Goal: Complete application form: Complete application form

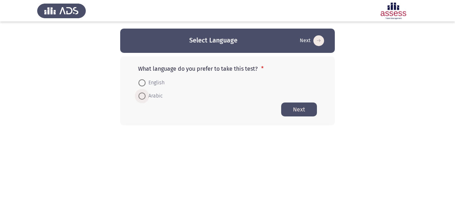
click at [142, 96] on span at bounding box center [141, 96] width 7 height 7
click at [142, 96] on input "Arabic" at bounding box center [141, 96] width 7 height 7
radio input "true"
click at [296, 107] on button "Next" at bounding box center [299, 109] width 36 height 14
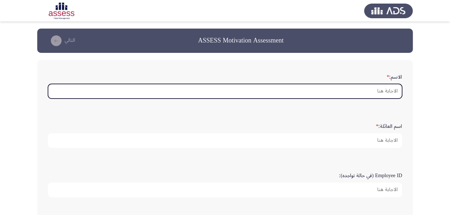
click at [380, 95] on input "الاسم: *" at bounding box center [225, 91] width 354 height 15
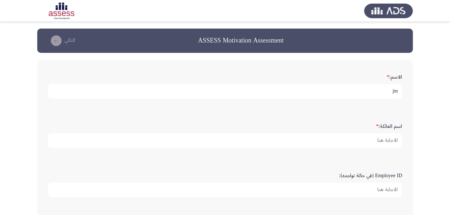
type input "j"
type input "ن"
type input "نوره"
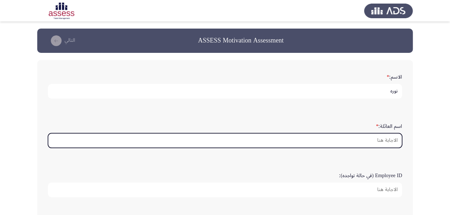
click at [382, 142] on input "اسم العائلة: *" at bounding box center [225, 140] width 354 height 15
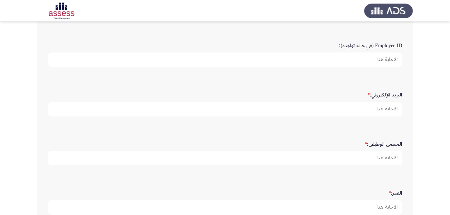
scroll to position [132, 0]
type input "الحمادي"
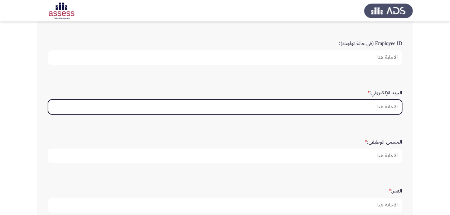
click at [370, 105] on input "البريد الإلكتروني: *" at bounding box center [225, 107] width 354 height 15
type input "ى"
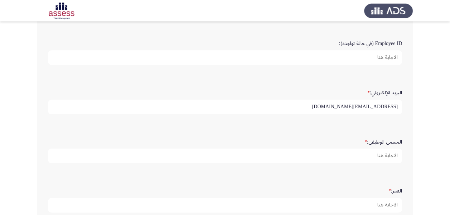
type input "[EMAIL_ADDRESS][DOMAIN_NAME]"
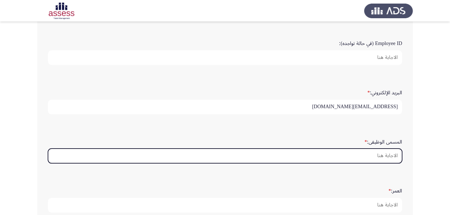
click at [353, 153] on input "المسمى الوظيفى: *" at bounding box center [225, 156] width 354 height 15
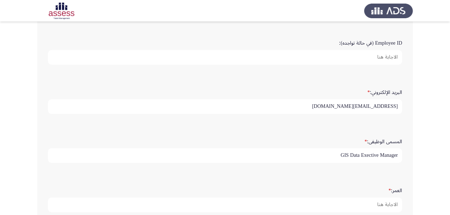
scroll to position [133, 0]
click at [372, 155] on input "GIS Data Exective Manager" at bounding box center [225, 155] width 354 height 15
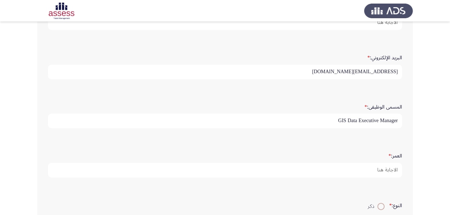
scroll to position [181, 0]
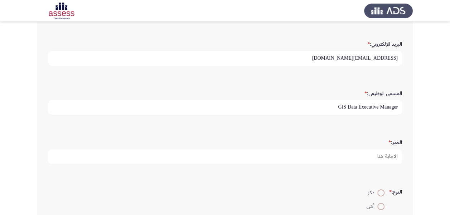
type input "GIS Data Executive Manager"
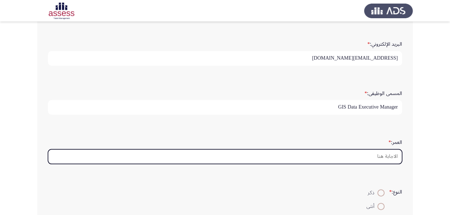
click at [387, 156] on input "العمر: *" at bounding box center [225, 156] width 354 height 15
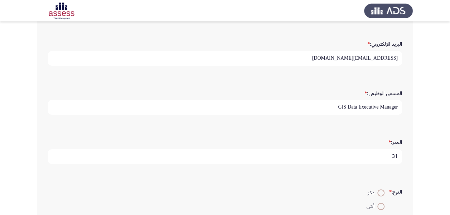
type input "31"
click at [372, 208] on span "أنثى" at bounding box center [371, 206] width 11 height 9
click at [377, 208] on input "أنثى" at bounding box center [380, 206] width 7 height 7
radio input "true"
click at [377, 206] on span at bounding box center [380, 206] width 7 height 7
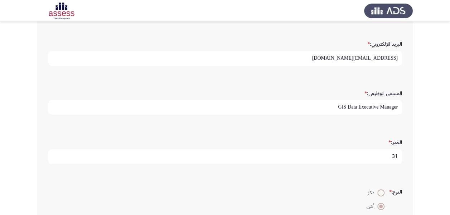
click at [377, 206] on input "أنثى" at bounding box center [380, 206] width 7 height 7
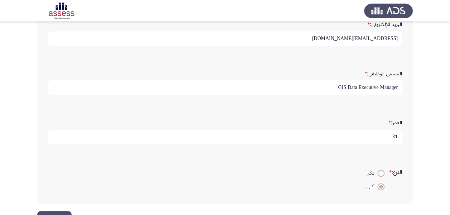
scroll to position [224, 0]
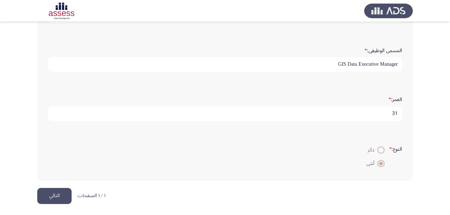
click at [43, 197] on button "التالي" at bounding box center [54, 196] width 34 height 16
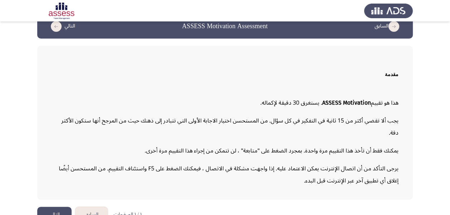
scroll to position [17, 0]
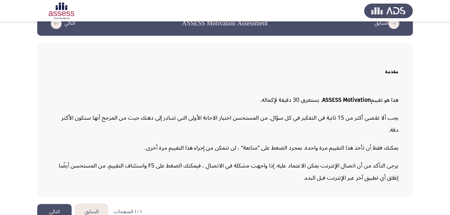
click at [61, 204] on button "التالي" at bounding box center [54, 212] width 34 height 16
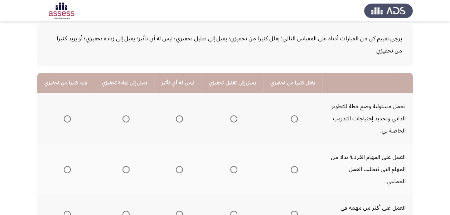
scroll to position [27, 0]
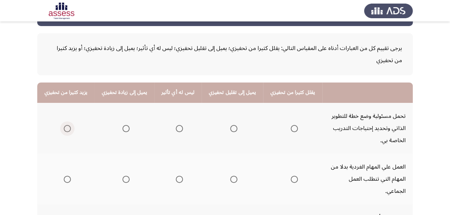
click at [68, 127] on span "Select an option" at bounding box center [67, 128] width 7 height 7
click at [68, 127] on input "Select an option" at bounding box center [67, 128] width 7 height 7
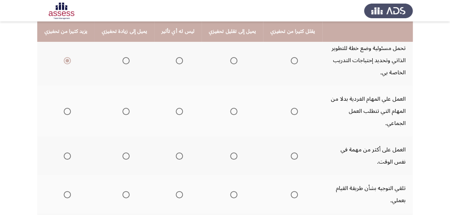
scroll to position [96, 0]
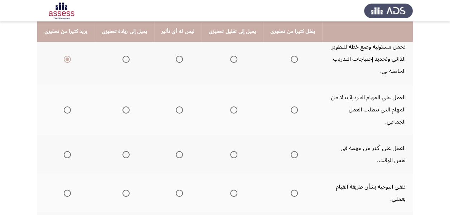
click at [176, 107] on span "Select an option" at bounding box center [179, 110] width 7 height 7
click at [176, 107] on input "Select an option" at bounding box center [179, 110] width 7 height 7
click at [66, 151] on span "Select an option" at bounding box center [67, 154] width 7 height 7
click at [66, 151] on input "Select an option" at bounding box center [67, 154] width 7 height 7
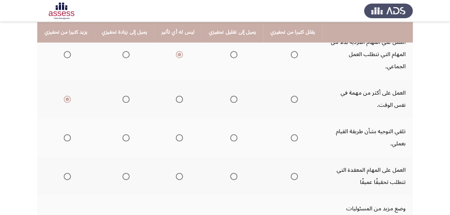
scroll to position [152, 0]
click at [230, 131] on mat-radio-group "Select an option" at bounding box center [232, 137] width 10 height 12
click at [227, 134] on label "Select an option" at bounding box center [232, 137] width 10 height 7
click at [230, 134] on input "Select an option" at bounding box center [233, 137] width 7 height 7
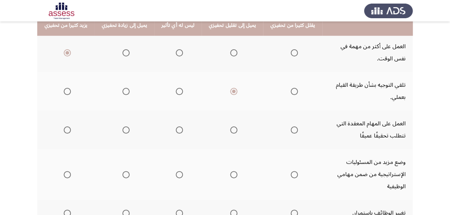
scroll to position [199, 0]
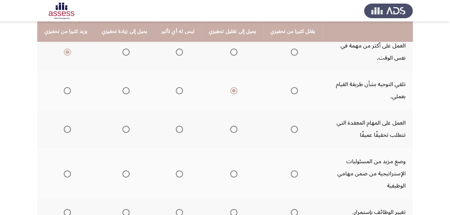
click at [71, 115] on th at bounding box center [65, 129] width 57 height 39
click at [68, 126] on span "Select an option" at bounding box center [67, 129] width 7 height 7
click at [68, 126] on input "Select an option" at bounding box center [67, 129] width 7 height 7
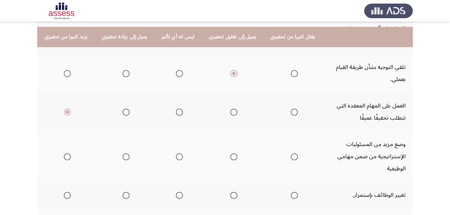
scroll to position [222, 0]
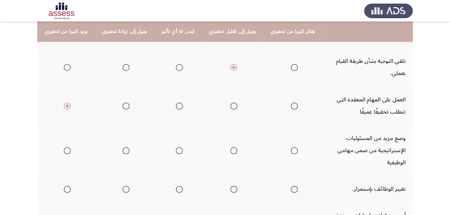
click at [65, 144] on mat-radio-group "Select an option" at bounding box center [66, 150] width 10 height 12
click at [65, 147] on span "Select an option" at bounding box center [67, 150] width 7 height 7
click at [65, 147] on input "Select an option" at bounding box center [67, 150] width 7 height 7
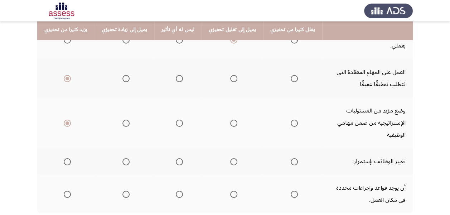
scroll to position [253, 0]
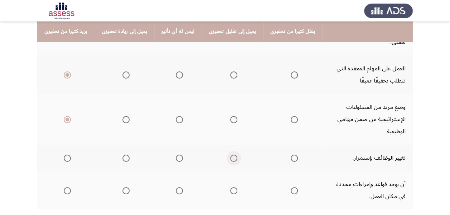
click at [230, 155] on span "Select an option" at bounding box center [233, 158] width 7 height 7
click at [230, 155] on input "Select an option" at bounding box center [233, 158] width 7 height 7
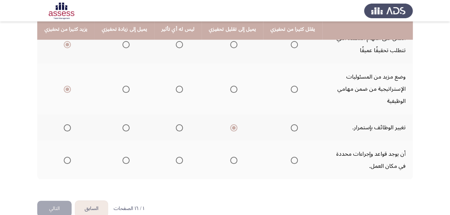
scroll to position [285, 0]
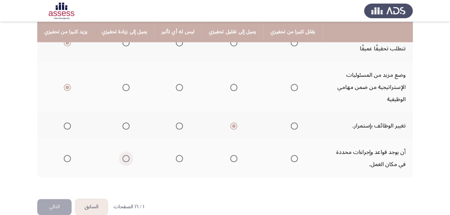
click at [124, 155] on span "Select an option" at bounding box center [125, 158] width 7 height 7
click at [124, 155] on input "Select an option" at bounding box center [125, 158] width 7 height 7
click at [48, 201] on button "التالي" at bounding box center [54, 207] width 34 height 16
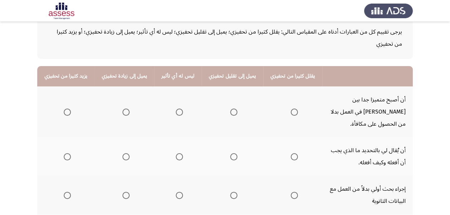
scroll to position [61, 0]
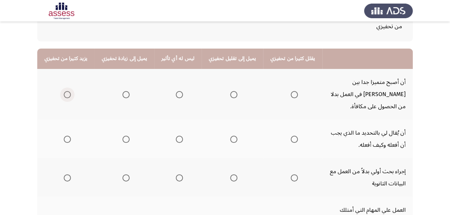
click at [69, 91] on span "Select an option" at bounding box center [67, 94] width 7 height 7
click at [69, 91] on input "Select an option" at bounding box center [67, 94] width 7 height 7
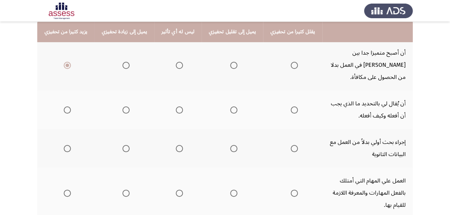
scroll to position [97, 0]
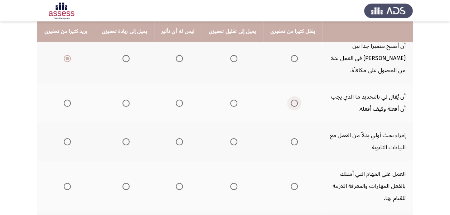
click at [290, 100] on span "Select an option" at bounding box center [293, 103] width 7 height 7
click at [290, 100] on input "Select an option" at bounding box center [293, 103] width 7 height 7
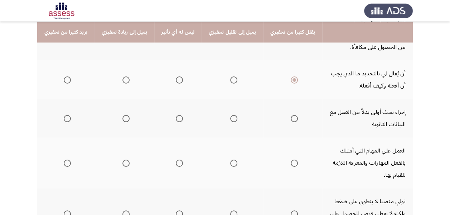
scroll to position [121, 0]
click at [122, 114] on span "Select an option" at bounding box center [125, 117] width 7 height 7
click at [122, 114] on input "Select an option" at bounding box center [125, 117] width 7 height 7
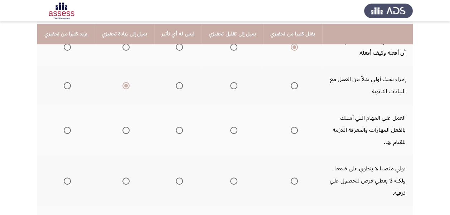
scroll to position [156, 0]
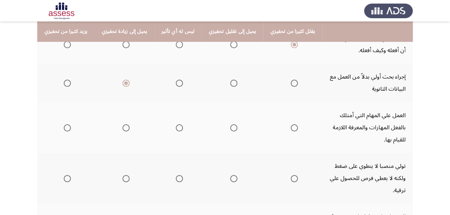
click at [69, 124] on span "Select an option" at bounding box center [67, 127] width 7 height 7
click at [69, 124] on input "Select an option" at bounding box center [67, 127] width 7 height 7
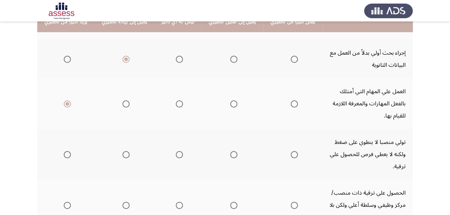
scroll to position [181, 0]
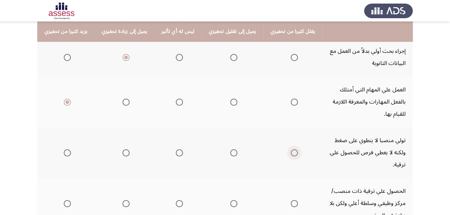
click at [290, 149] on span "Select an option" at bounding box center [293, 152] width 7 height 7
click at [290, 149] on input "Select an option" at bounding box center [293, 152] width 7 height 7
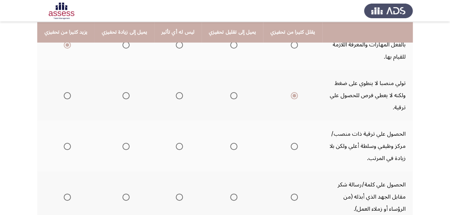
scroll to position [239, 0]
click at [126, 146] on span "Select an option" at bounding box center [126, 146] width 0 height 0
click at [124, 142] on input "Select an option" at bounding box center [125, 145] width 7 height 7
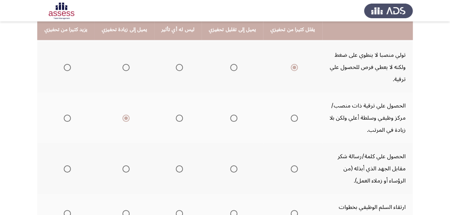
scroll to position [267, 0]
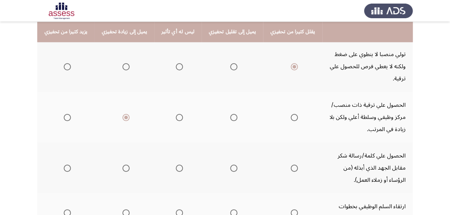
click at [64, 165] on span "Select an option" at bounding box center [67, 168] width 7 height 7
click at [64, 165] on input "Select an option" at bounding box center [67, 168] width 7 height 7
click at [129, 143] on th at bounding box center [124, 168] width 60 height 51
click at [125, 165] on span "Select an option" at bounding box center [125, 168] width 7 height 7
click at [125, 165] on input "Select an option" at bounding box center [125, 168] width 7 height 7
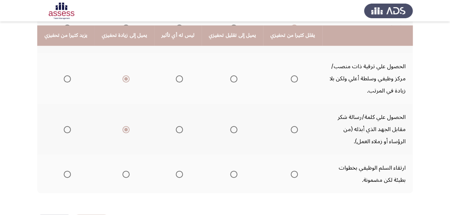
scroll to position [310, 0]
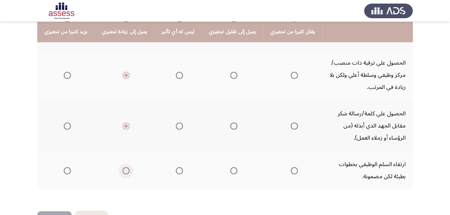
click at [125, 167] on span "Select an option" at bounding box center [125, 170] width 7 height 7
click at [125, 167] on input "Select an option" at bounding box center [125, 170] width 7 height 7
click at [50, 211] on button "التالي" at bounding box center [54, 219] width 34 height 16
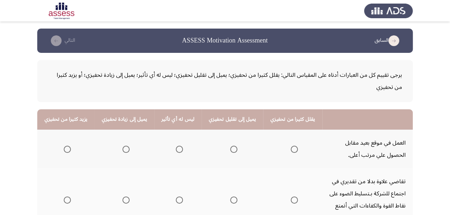
click at [65, 148] on span "Select an option" at bounding box center [67, 149] width 7 height 7
click at [65, 148] on input "Select an option" at bounding box center [67, 149] width 7 height 7
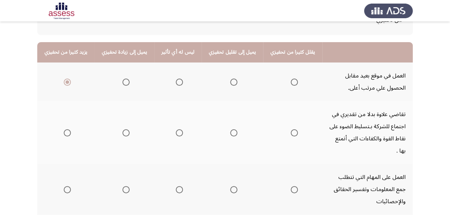
scroll to position [77, 0]
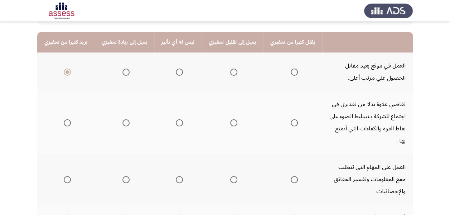
click at [123, 119] on span "Select an option" at bounding box center [125, 122] width 7 height 7
click at [123, 119] on input "Select an option" at bounding box center [125, 122] width 7 height 7
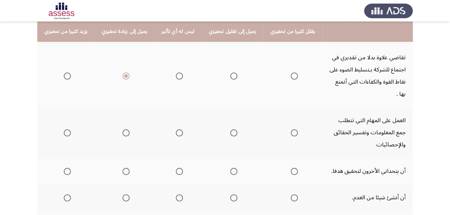
scroll to position [131, 0]
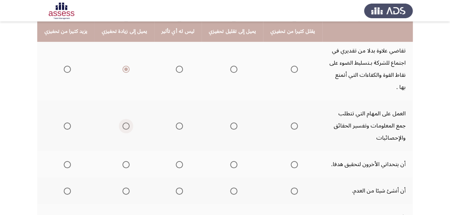
click at [122, 123] on span "Select an option" at bounding box center [125, 126] width 7 height 7
click at [122, 123] on input "Select an option" at bounding box center [125, 126] width 7 height 7
click at [67, 161] on span "Select an option" at bounding box center [67, 164] width 7 height 7
click at [67, 161] on input "Select an option" at bounding box center [67, 164] width 7 height 7
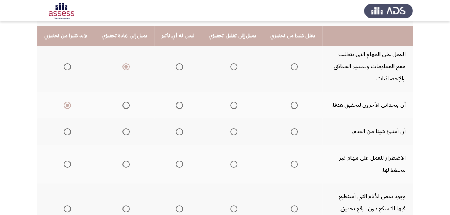
scroll to position [195, 0]
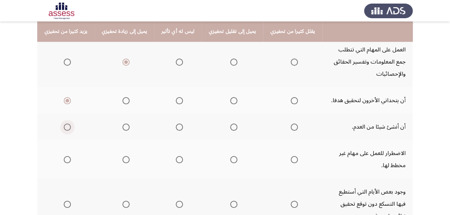
click at [65, 124] on span "Select an option" at bounding box center [67, 127] width 7 height 7
click at [65, 124] on input "Select an option" at bounding box center [67, 127] width 7 height 7
click at [64, 156] on span "Select an option" at bounding box center [67, 159] width 7 height 7
click at [64, 156] on input "Select an option" at bounding box center [67, 159] width 7 height 7
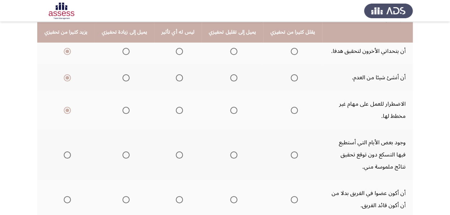
scroll to position [245, 0]
click at [290, 151] on span "Select an option" at bounding box center [293, 154] width 7 height 7
click at [290, 151] on input "Select an option" at bounding box center [293, 154] width 7 height 7
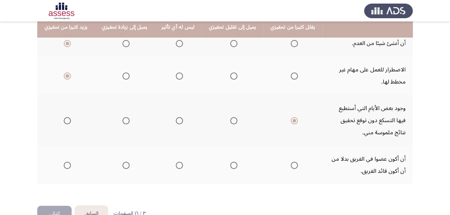
scroll to position [283, 0]
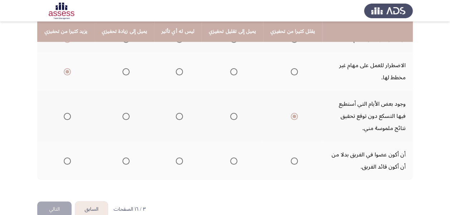
click at [284, 155] on th at bounding box center [292, 161] width 59 height 39
click at [290, 147] on th at bounding box center [292, 161] width 59 height 39
click at [290, 158] on span "Select an option" at bounding box center [293, 161] width 7 height 7
click at [290, 158] on input "Select an option" at bounding box center [293, 161] width 7 height 7
click at [49, 202] on button "التالي" at bounding box center [54, 210] width 34 height 16
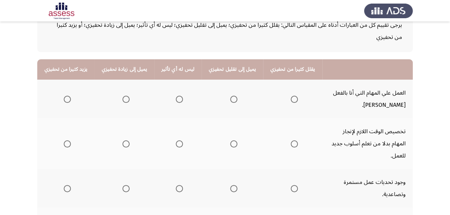
scroll to position [59, 0]
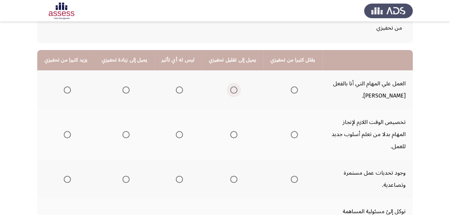
click at [230, 93] on span "Select an option" at bounding box center [233, 90] width 7 height 7
click at [230, 93] on input "Select an option" at bounding box center [233, 90] width 7 height 7
click at [122, 91] on span "Select an option" at bounding box center [125, 90] width 7 height 7
click at [122, 91] on input "Select an option" at bounding box center [125, 90] width 7 height 7
click at [123, 133] on mat-radio-group "Select an option" at bounding box center [124, 134] width 10 height 12
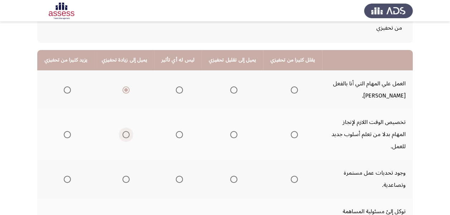
click at [122, 131] on span "Select an option" at bounding box center [125, 134] width 7 height 7
click at [122, 131] on input "Select an option" at bounding box center [125, 134] width 7 height 7
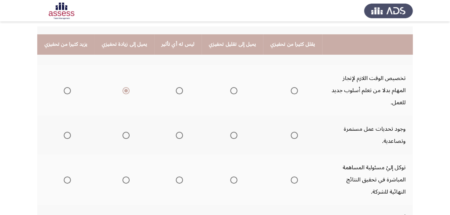
scroll to position [116, 0]
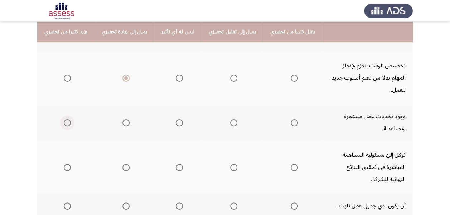
click at [68, 119] on span "Select an option" at bounding box center [67, 122] width 7 height 7
click at [68, 119] on input "Select an option" at bounding box center [67, 122] width 7 height 7
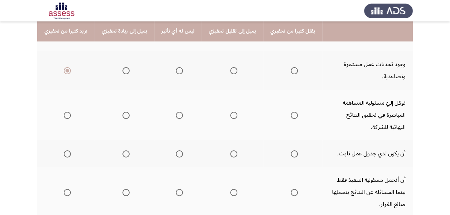
scroll to position [167, 0]
click at [67, 113] on span "Select an option" at bounding box center [67, 116] width 7 height 7
click at [67, 113] on input "Select an option" at bounding box center [67, 116] width 7 height 7
click at [230, 151] on span "Select an option" at bounding box center [233, 154] width 7 height 7
click at [230, 151] on input "Select an option" at bounding box center [233, 154] width 7 height 7
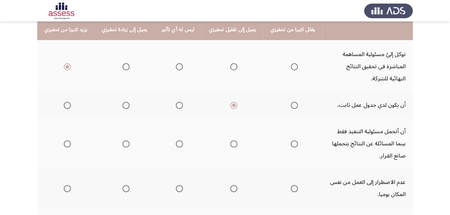
scroll to position [218, 0]
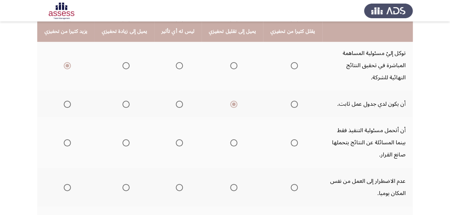
click at [230, 137] on mat-radio-group "Select an option" at bounding box center [232, 143] width 10 height 12
click at [290, 118] on th at bounding box center [292, 142] width 59 height 51
click at [290, 139] on span "Select an option" at bounding box center [293, 142] width 7 height 7
click at [290, 139] on input "Select an option" at bounding box center [293, 142] width 7 height 7
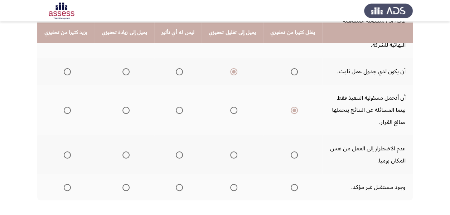
scroll to position [251, 0]
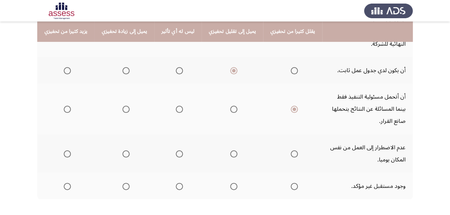
click at [176, 151] on span "Select an option" at bounding box center [179, 154] width 7 height 7
click at [176, 151] on input "Select an option" at bounding box center [179, 154] width 7 height 7
click at [230, 183] on span "Select an option" at bounding box center [233, 186] width 7 height 7
click at [230, 183] on input "Select an option" at bounding box center [233, 186] width 7 height 7
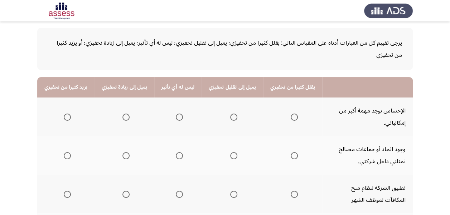
scroll to position [61, 0]
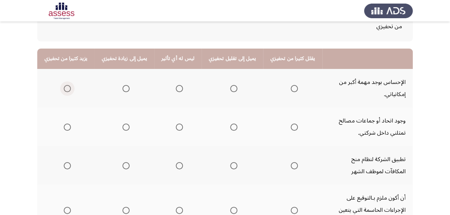
click at [64, 89] on span "Select an option" at bounding box center [67, 88] width 7 height 7
click at [64, 89] on input "Select an option" at bounding box center [67, 88] width 7 height 7
click at [174, 132] on mat-radio-group "Select an option" at bounding box center [178, 127] width 10 height 12
click at [176, 128] on span "Select an option" at bounding box center [179, 127] width 7 height 7
click at [176, 128] on input "Select an option" at bounding box center [179, 127] width 7 height 7
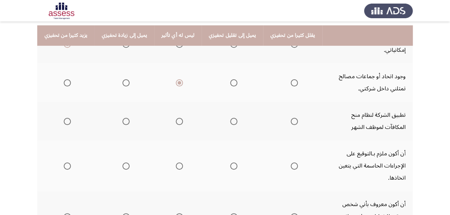
scroll to position [109, 0]
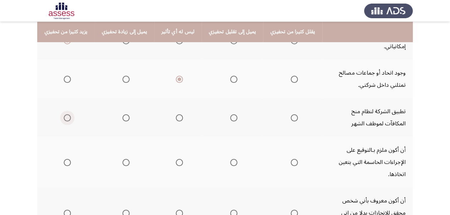
click at [67, 117] on span "Select an option" at bounding box center [67, 117] width 7 height 7
click at [67, 117] on input "Select an option" at bounding box center [67, 117] width 7 height 7
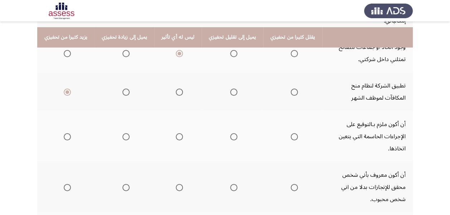
scroll to position [142, 0]
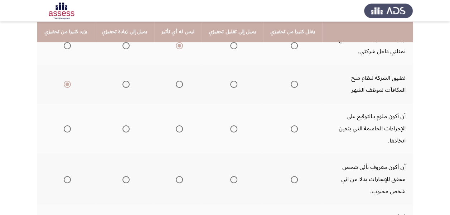
click at [67, 126] on span "Select an option" at bounding box center [67, 129] width 7 height 7
click at [67, 126] on input "Select an option" at bounding box center [67, 129] width 7 height 7
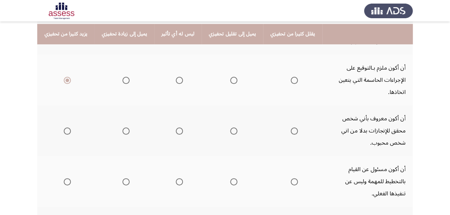
scroll to position [194, 0]
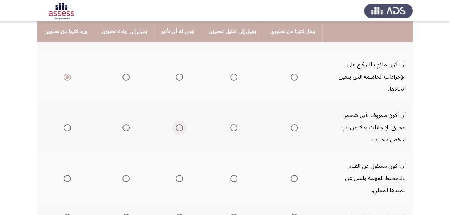
click at [177, 124] on span "Select an option" at bounding box center [179, 127] width 7 height 7
click at [177, 124] on input "Select an option" at bounding box center [179, 127] width 7 height 7
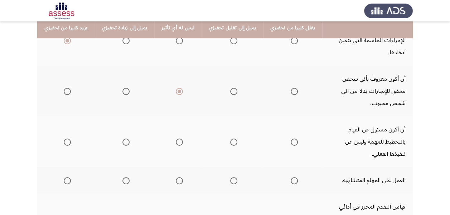
scroll to position [231, 0]
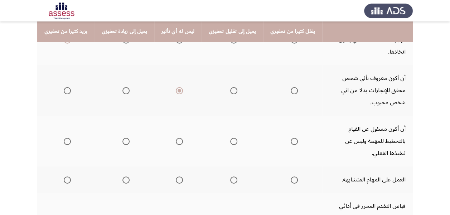
click at [230, 138] on span "Select an option" at bounding box center [233, 141] width 7 height 7
click at [230, 138] on input "Select an option" at bounding box center [233, 141] width 7 height 7
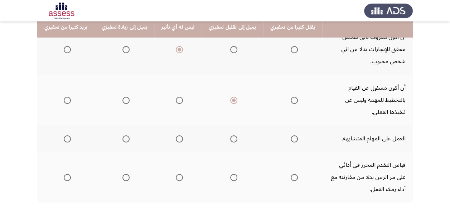
scroll to position [275, 0]
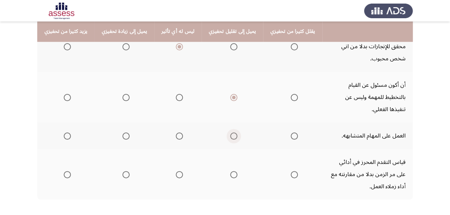
click at [230, 133] on span "Select an option" at bounding box center [233, 136] width 7 height 7
click at [230, 133] on input "Select an option" at bounding box center [233, 136] width 7 height 7
click at [65, 171] on span "Select an option" at bounding box center [67, 174] width 7 height 7
click at [65, 171] on input "Select an option" at bounding box center [67, 174] width 7 height 7
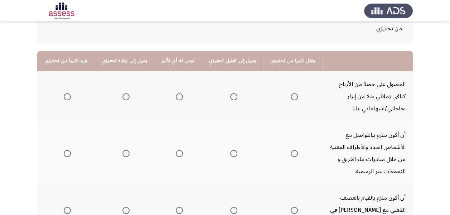
scroll to position [65, 0]
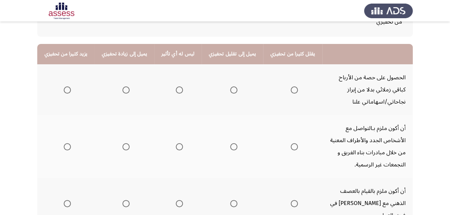
click at [230, 92] on span "Select an option" at bounding box center [233, 90] width 7 height 7
click at [230, 92] on input "Select an option" at bounding box center [233, 90] width 7 height 7
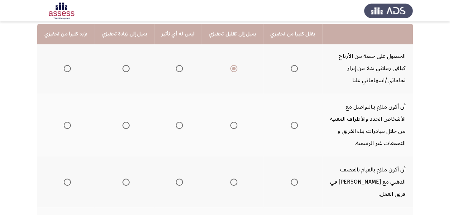
scroll to position [90, 0]
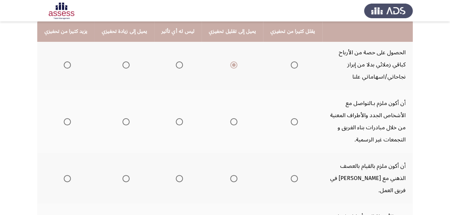
click at [176, 66] on span "Select an option" at bounding box center [179, 65] width 7 height 7
click at [176, 66] on input "Select an option" at bounding box center [179, 65] width 7 height 7
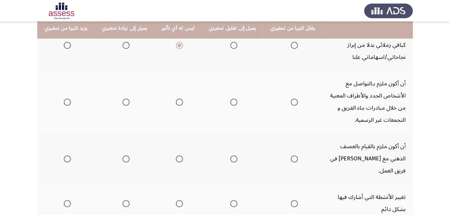
scroll to position [113, 0]
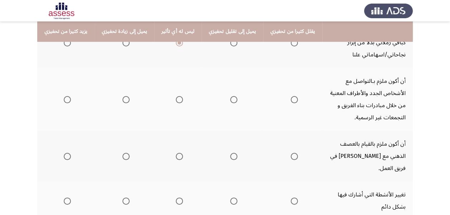
click at [64, 103] on mat-radio-group "Select an option" at bounding box center [66, 99] width 10 height 12
click at [65, 100] on span "Select an option" at bounding box center [67, 99] width 7 height 7
click at [65, 100] on input "Select an option" at bounding box center [67, 99] width 7 height 7
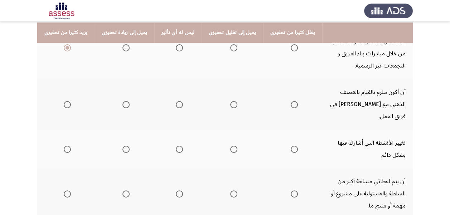
scroll to position [166, 0]
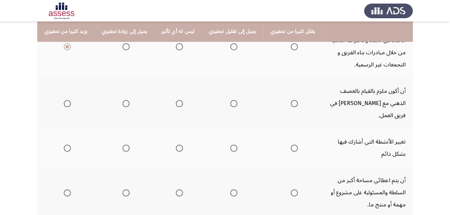
click at [69, 100] on span "Select an option" at bounding box center [67, 103] width 7 height 7
click at [69, 100] on input "Select an option" at bounding box center [67, 103] width 7 height 7
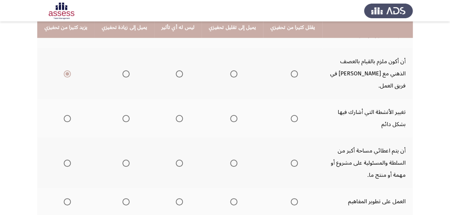
scroll to position [197, 0]
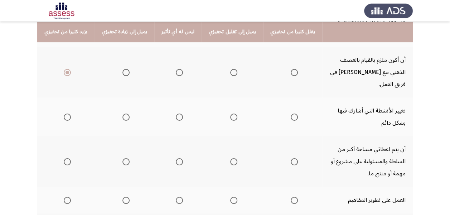
click at [70, 109] on th at bounding box center [65, 117] width 57 height 39
click at [68, 114] on span "Select an option" at bounding box center [67, 117] width 7 height 7
click at [68, 114] on input "Select an option" at bounding box center [67, 117] width 7 height 7
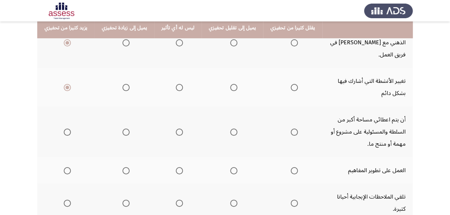
scroll to position [227, 0]
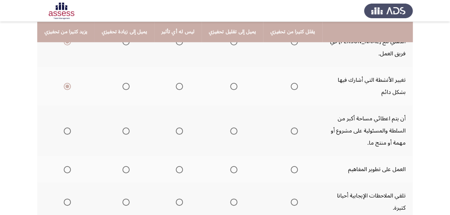
click at [68, 128] on span "Select an option" at bounding box center [67, 131] width 7 height 7
click at [68, 128] on input "Select an option" at bounding box center [67, 131] width 7 height 7
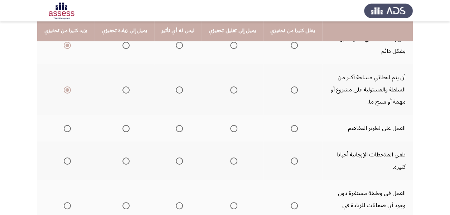
scroll to position [268, 0]
click at [69, 126] on span "Select an option" at bounding box center [67, 129] width 7 height 7
click at [69, 126] on input "Select an option" at bounding box center [67, 129] width 7 height 7
click at [64, 158] on span "Select an option" at bounding box center [67, 161] width 7 height 7
click at [64, 158] on input "Select an option" at bounding box center [67, 161] width 7 height 7
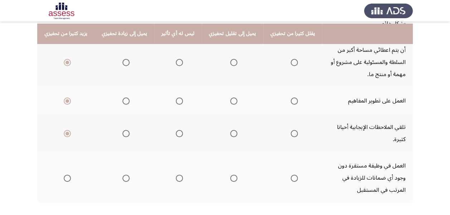
scroll to position [298, 0]
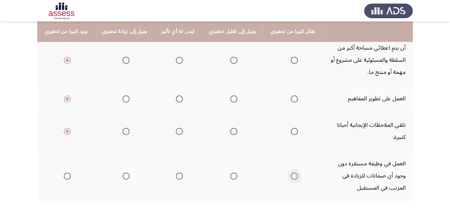
click at [290, 173] on span "Select an option" at bounding box center [293, 176] width 7 height 7
click at [290, 173] on input "Select an option" at bounding box center [293, 176] width 7 height 7
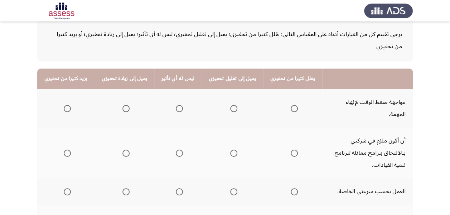
scroll to position [53, 0]
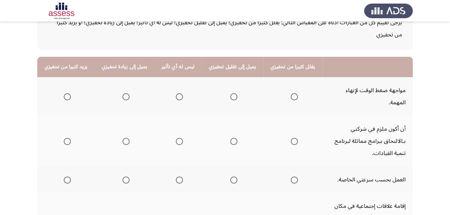
click at [66, 94] on mat-radio-group "Select an option" at bounding box center [66, 96] width 10 height 12
click at [66, 94] on span "Select an option" at bounding box center [67, 96] width 7 height 7
click at [66, 94] on input "Select an option" at bounding box center [67, 96] width 7 height 7
click at [64, 138] on span "Select an option" at bounding box center [67, 141] width 7 height 7
click at [64, 138] on input "Select an option" at bounding box center [67, 141] width 7 height 7
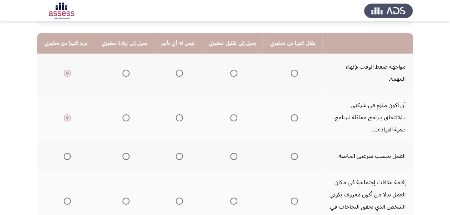
scroll to position [78, 0]
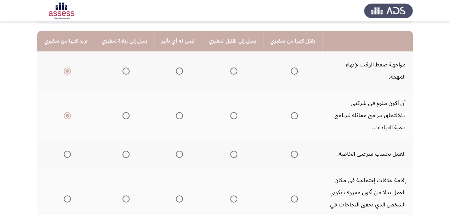
click at [67, 151] on span "Select an option" at bounding box center [67, 154] width 7 height 7
click at [67, 151] on input "Select an option" at bounding box center [67, 154] width 7 height 7
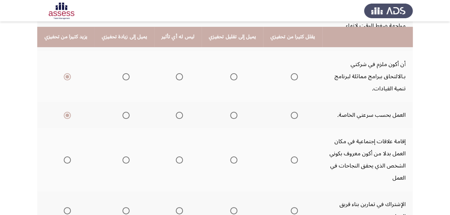
scroll to position [123, 0]
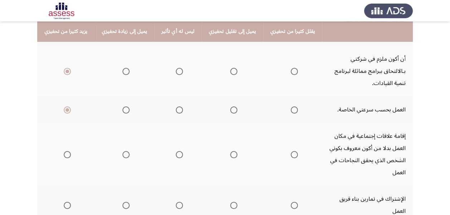
click at [176, 151] on span "Select an option" at bounding box center [179, 154] width 7 height 7
click at [176, 151] on input "Select an option" at bounding box center [179, 154] width 7 height 7
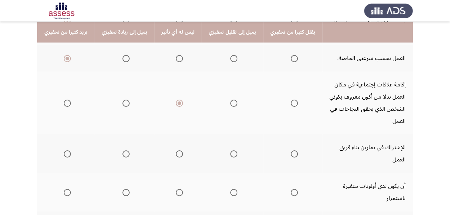
scroll to position [175, 0]
click at [126, 147] on mat-radio-group "Select an option" at bounding box center [124, 153] width 10 height 12
click at [126, 150] on span "Select an option" at bounding box center [125, 153] width 7 height 7
click at [126, 150] on input "Select an option" at bounding box center [125, 153] width 7 height 7
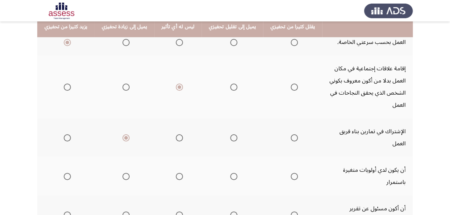
scroll to position [199, 0]
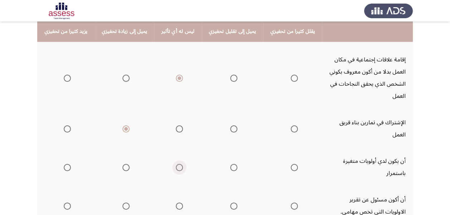
click at [176, 164] on span "Select an option" at bounding box center [179, 167] width 7 height 7
click at [176, 164] on input "Select an option" at bounding box center [179, 167] width 7 height 7
drag, startPoint x: 449, startPoint y: 122, endPoint x: 451, endPoint y: 129, distance: 6.6
click at [450, 129] on html "السابق ASSESS Motivation Assessment التالي يرجى تقييم كل من العبارات أدناه على …" at bounding box center [225, 51] width 450 height 501
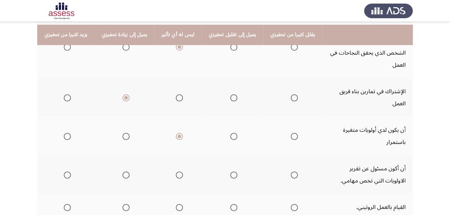
scroll to position [233, 0]
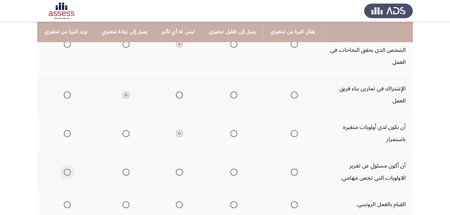
click at [66, 169] on span "Select an option" at bounding box center [67, 172] width 7 height 7
click at [66, 169] on input "Select an option" at bounding box center [67, 172] width 7 height 7
click at [230, 201] on span "Select an option" at bounding box center [233, 204] width 7 height 7
click at [230, 201] on input "Select an option" at bounding box center [233, 204] width 7 height 7
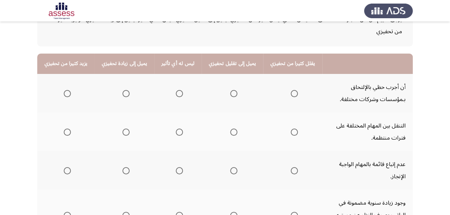
scroll to position [57, 0]
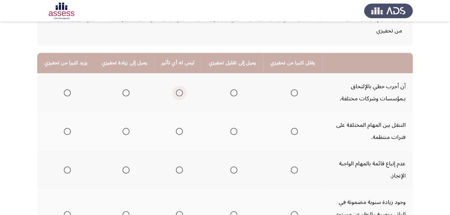
click at [176, 92] on span "Select an option" at bounding box center [179, 92] width 7 height 7
click at [176, 92] on input "Select an option" at bounding box center [179, 92] width 7 height 7
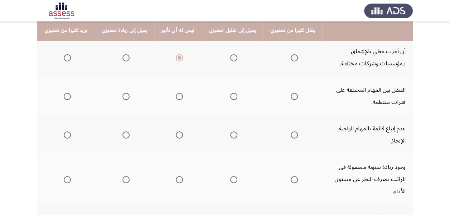
scroll to position [91, 0]
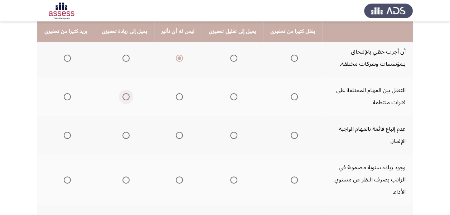
click at [123, 97] on span "Select an option" at bounding box center [125, 96] width 7 height 7
click at [123, 97] on input "Select an option" at bounding box center [125, 96] width 7 height 7
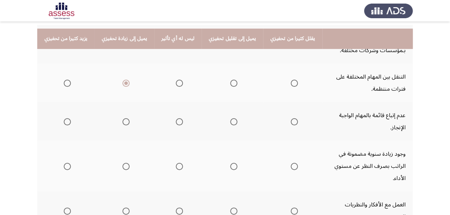
scroll to position [113, 0]
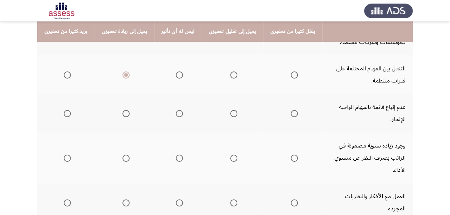
click at [290, 110] on span "Select an option" at bounding box center [293, 113] width 7 height 7
click at [290, 110] on input "Select an option" at bounding box center [293, 113] width 7 height 7
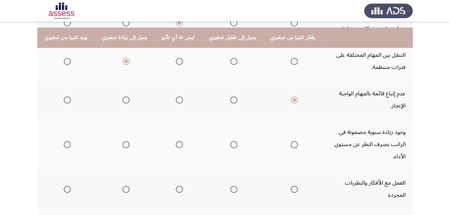
scroll to position [135, 0]
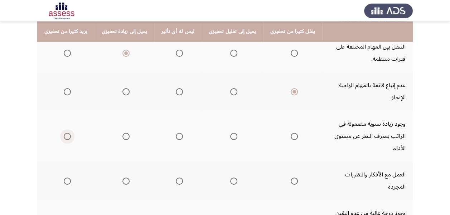
click at [70, 133] on span "Select an option" at bounding box center [67, 136] width 7 height 7
click at [70, 133] on input "Select an option" at bounding box center [67, 136] width 7 height 7
click at [176, 178] on span "Select an option" at bounding box center [179, 181] width 7 height 7
click at [176, 178] on input "Select an option" at bounding box center [179, 181] width 7 height 7
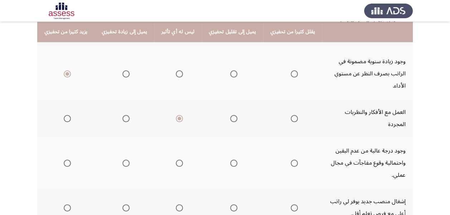
scroll to position [201, 0]
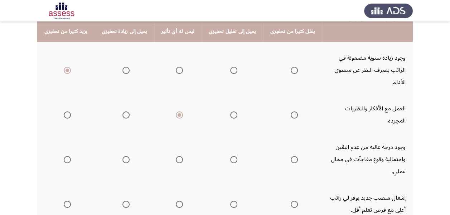
click at [175, 153] on mat-radio-group "Select an option" at bounding box center [178, 159] width 10 height 12
click at [173, 156] on label "Select an option" at bounding box center [178, 159] width 10 height 7
click at [176, 156] on input "Select an option" at bounding box center [179, 159] width 7 height 7
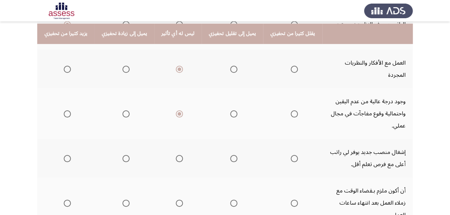
scroll to position [249, 0]
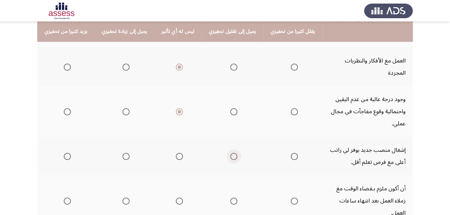
click at [230, 153] on span "Select an option" at bounding box center [233, 156] width 7 height 7
click at [230, 153] on input "Select an option" at bounding box center [233, 156] width 7 height 7
click at [230, 198] on span "Select an option" at bounding box center [233, 201] width 7 height 7
click at [230, 198] on input "Select an option" at bounding box center [233, 201] width 7 height 7
click at [176, 198] on span "Select an option" at bounding box center [179, 201] width 7 height 7
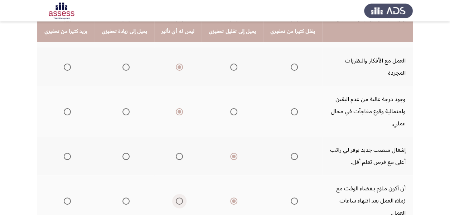
click at [176, 198] on input "Select an option" at bounding box center [179, 201] width 7 height 7
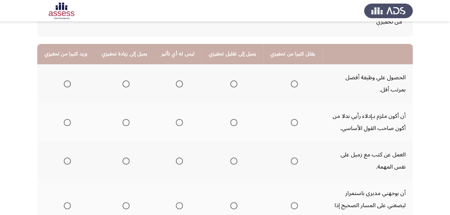
scroll to position [66, 0]
click at [290, 85] on span "Select an option" at bounding box center [293, 83] width 7 height 7
click at [290, 85] on input "Select an option" at bounding box center [293, 83] width 7 height 7
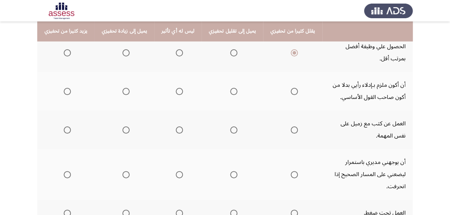
scroll to position [96, 0]
click at [230, 94] on span "Select an option" at bounding box center [233, 92] width 7 height 7
click at [230, 94] on input "Select an option" at bounding box center [233, 92] width 7 height 7
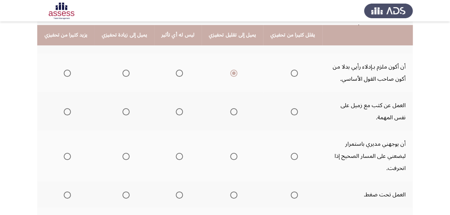
scroll to position [118, 0]
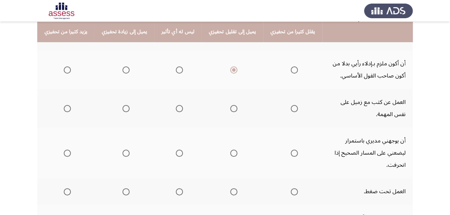
click at [123, 110] on span "Select an option" at bounding box center [125, 108] width 7 height 7
click at [123, 110] on input "Select an option" at bounding box center [125, 108] width 7 height 7
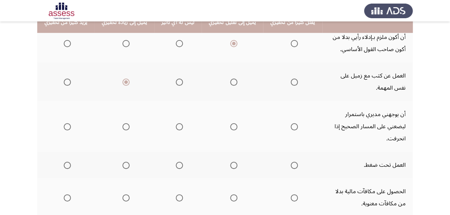
scroll to position [146, 0]
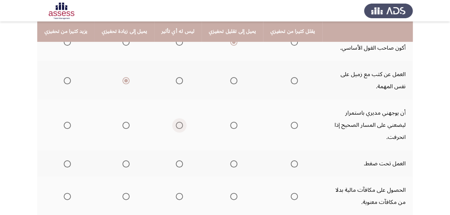
click at [176, 122] on span "Select an option" at bounding box center [179, 125] width 7 height 7
click at [176, 122] on input "Select an option" at bounding box center [179, 125] width 7 height 7
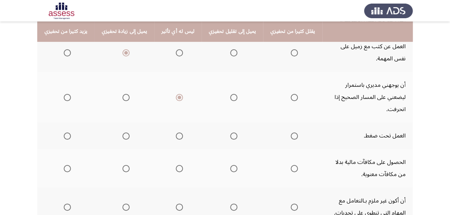
scroll to position [176, 0]
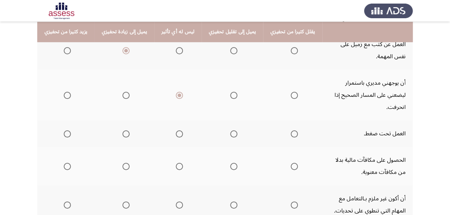
click at [127, 90] on th at bounding box center [124, 95] width 60 height 51
click at [124, 92] on span "Select an option" at bounding box center [125, 95] width 7 height 7
click at [124, 92] on input "Select an option" at bounding box center [125, 95] width 7 height 7
drag, startPoint x: 447, startPoint y: 106, endPoint x: 448, endPoint y: 110, distance: 3.9
click at [448, 110] on app-assessment-container "السابق ASSESS Motivation Assessment التالي يرجى تقييم كل من العبارات أدناه على …" at bounding box center [225, 69] width 450 height 432
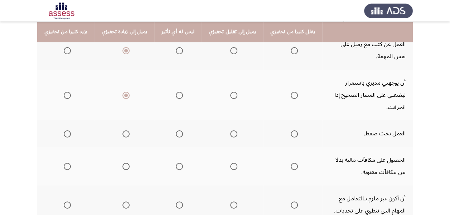
click at [66, 131] on span "Select an option" at bounding box center [67, 134] width 7 height 7
click at [66, 131] on input "Select an option" at bounding box center [67, 134] width 7 height 7
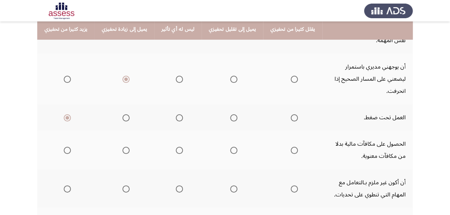
scroll to position [192, 0]
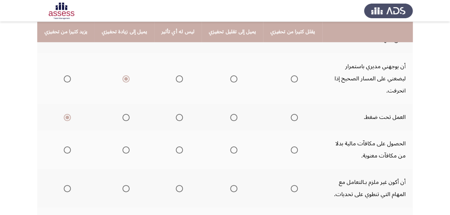
click at [61, 147] on label "Select an option" at bounding box center [66, 150] width 10 height 7
click at [64, 147] on input "Select an option" at bounding box center [67, 150] width 7 height 7
click at [126, 147] on span "Select an option" at bounding box center [125, 150] width 7 height 7
click at [126, 147] on input "Select an option" at bounding box center [125, 150] width 7 height 7
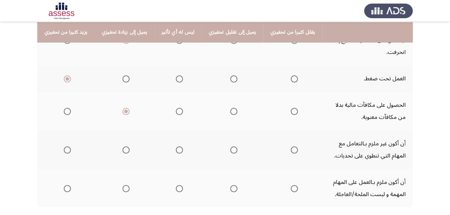
scroll to position [232, 0]
click at [227, 146] on label "Select an option" at bounding box center [232, 149] width 10 height 7
click at [230, 146] on input "Select an option" at bounding box center [233, 149] width 7 height 7
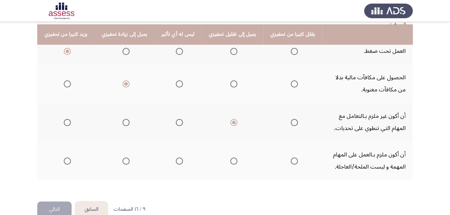
scroll to position [261, 0]
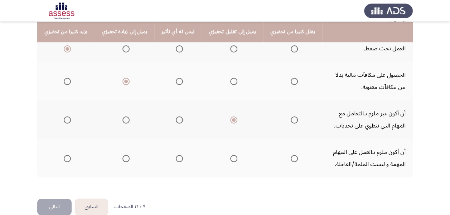
click at [122, 155] on span "Select an option" at bounding box center [125, 158] width 7 height 7
click at [122, 155] on input "Select an option" at bounding box center [125, 158] width 7 height 7
click at [67, 155] on span "Select an option" at bounding box center [67, 158] width 7 height 7
click at [67, 155] on input "Select an option" at bounding box center [67, 158] width 7 height 7
click at [57, 199] on button "التالي" at bounding box center [54, 207] width 34 height 16
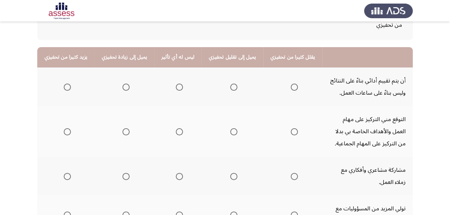
scroll to position [66, 0]
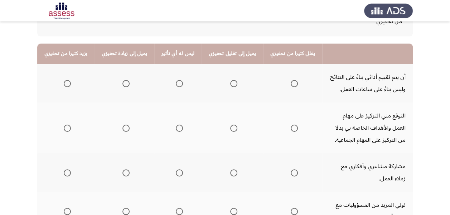
click at [66, 80] on span "Select an option" at bounding box center [67, 83] width 7 height 7
click at [66, 80] on input "Select an option" at bounding box center [67, 83] width 7 height 7
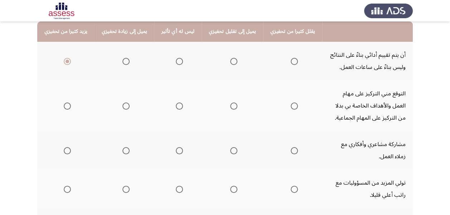
scroll to position [94, 0]
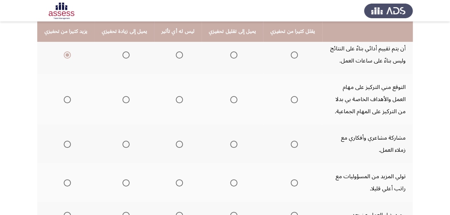
click at [122, 101] on span "Select an option" at bounding box center [125, 99] width 7 height 7
click at [122, 101] on input "Select an option" at bounding box center [125, 99] width 7 height 7
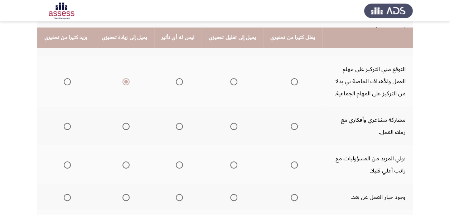
scroll to position [127, 0]
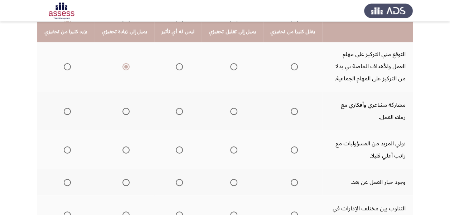
click at [176, 110] on span "Select an option" at bounding box center [179, 111] width 7 height 7
click at [176, 110] on input "Select an option" at bounding box center [179, 111] width 7 height 7
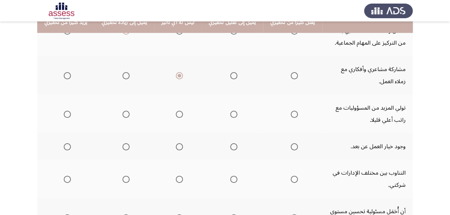
scroll to position [167, 0]
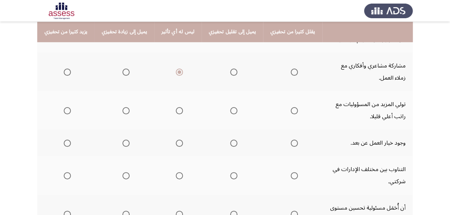
click at [122, 114] on span "Select an option" at bounding box center [125, 110] width 7 height 7
click at [122, 114] on input "Select an option" at bounding box center [125, 110] width 7 height 7
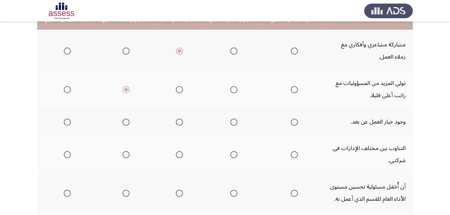
scroll to position [201, 0]
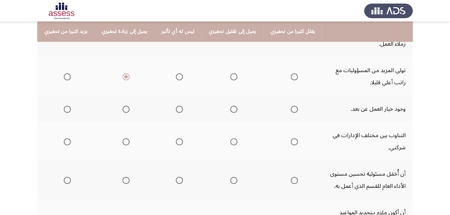
click at [67, 107] on span "Select an option" at bounding box center [67, 109] width 7 height 7
click at [67, 107] on input "Select an option" at bounding box center [67, 109] width 7 height 7
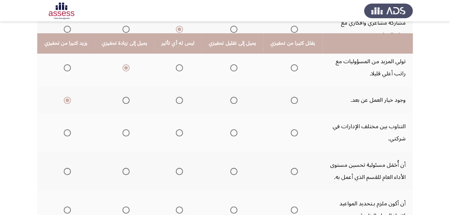
scroll to position [209, 0]
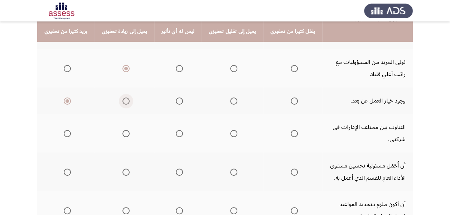
click at [125, 102] on span "Select an option" at bounding box center [125, 101] width 7 height 7
click at [125, 102] on input "Select an option" at bounding box center [125, 101] width 7 height 7
click at [70, 133] on span "Select an option" at bounding box center [67, 133] width 7 height 7
click at [70, 133] on input "Select an option" at bounding box center [67, 133] width 7 height 7
click at [125, 138] on mat-radio-group "Select an option" at bounding box center [124, 133] width 10 height 12
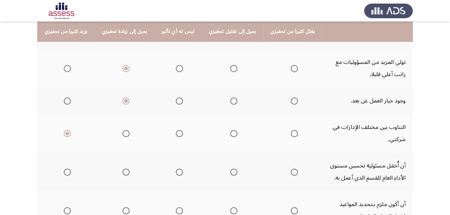
click at [128, 134] on th at bounding box center [124, 133] width 60 height 39
click at [122, 134] on span "Select an option" at bounding box center [125, 133] width 7 height 7
click at [122, 134] on input "Select an option" at bounding box center [125, 133] width 7 height 7
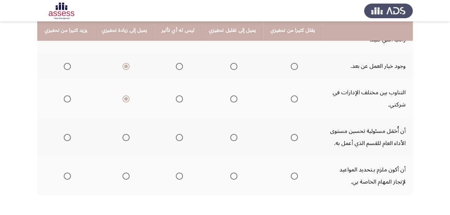
scroll to position [245, 0]
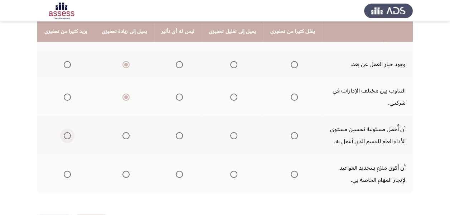
click at [64, 136] on span "Select an option" at bounding box center [67, 135] width 7 height 7
click at [64, 136] on input "Select an option" at bounding box center [67, 135] width 7 height 7
click at [124, 172] on span "Select an option" at bounding box center [125, 174] width 7 height 7
click at [124, 172] on input "Select an option" at bounding box center [125, 174] width 7 height 7
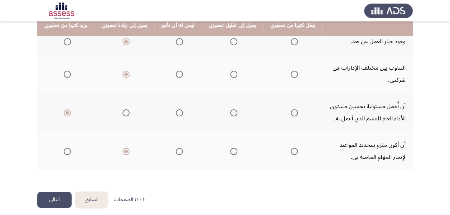
scroll to position [273, 0]
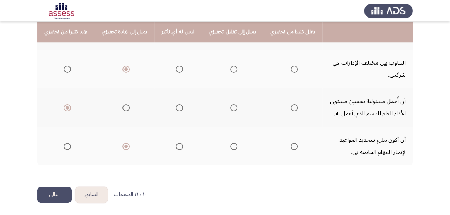
click at [53, 199] on button "التالي" at bounding box center [54, 195] width 34 height 16
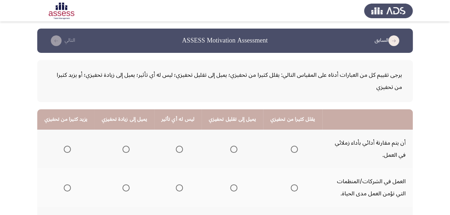
drag, startPoint x: 446, startPoint y: 103, endPoint x: 446, endPoint y: 113, distance: 9.7
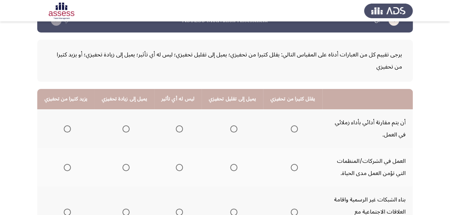
scroll to position [22, 0]
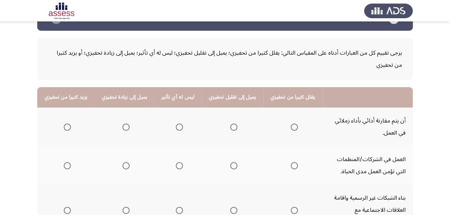
click at [179, 126] on th at bounding box center [177, 127] width 47 height 39
click at [178, 126] on span "Select an option" at bounding box center [179, 127] width 7 height 7
click at [178, 126] on input "Select an option" at bounding box center [179, 127] width 7 height 7
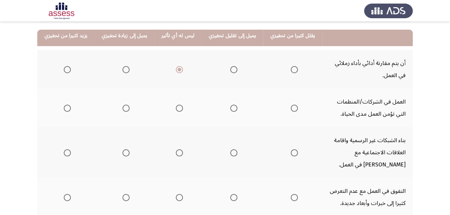
scroll to position [88, 0]
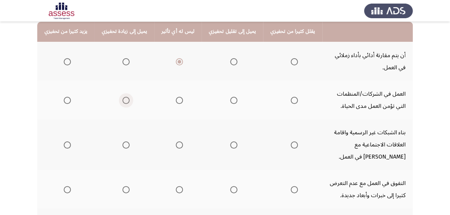
click at [123, 100] on span "Select an option" at bounding box center [125, 100] width 7 height 7
click at [123, 100] on input "Select an option" at bounding box center [125, 100] width 7 height 7
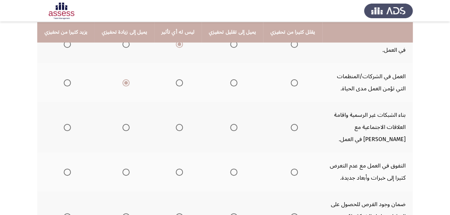
scroll to position [109, 0]
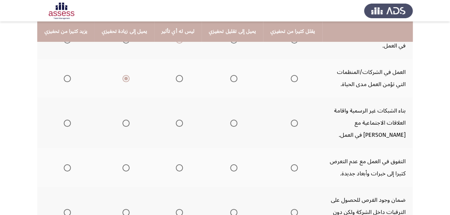
click at [176, 77] on span "Select an option" at bounding box center [179, 78] width 7 height 7
click at [176, 77] on input "Select an option" at bounding box center [179, 78] width 7 height 7
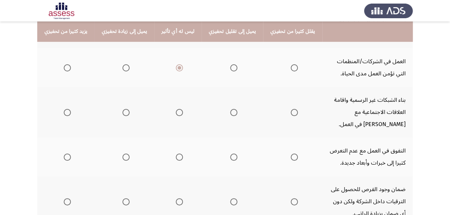
scroll to position [132, 0]
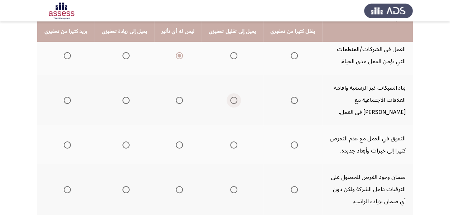
click at [230, 100] on span "Select an option" at bounding box center [233, 100] width 7 height 7
click at [230, 100] on input "Select an option" at bounding box center [233, 100] width 7 height 7
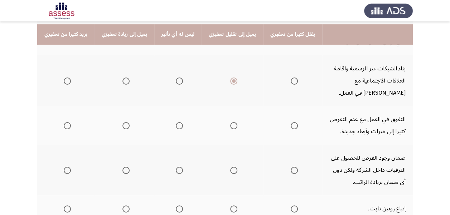
scroll to position [156, 0]
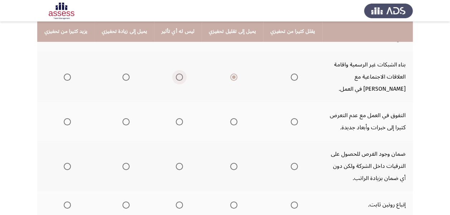
click at [176, 77] on span "Select an option" at bounding box center [179, 77] width 7 height 7
click at [176, 77] on input "Select an option" at bounding box center [179, 77] width 7 height 7
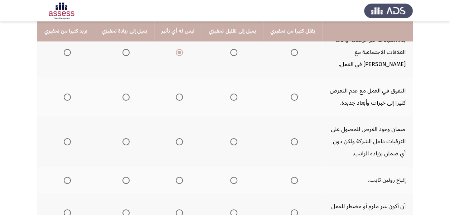
scroll to position [182, 0]
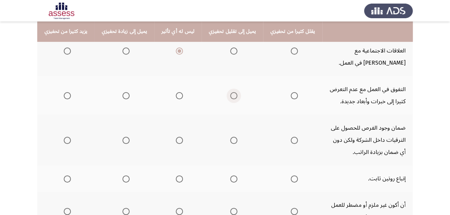
click at [230, 95] on span "Select an option" at bounding box center [233, 95] width 7 height 7
click at [230, 95] on input "Select an option" at bounding box center [233, 95] width 7 height 7
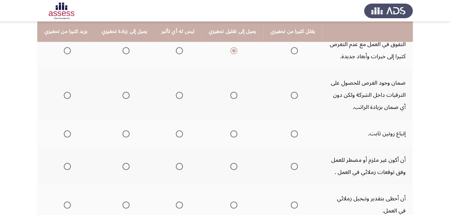
scroll to position [227, 0]
click at [119, 99] on mat-radio-group "Select an option" at bounding box center [124, 95] width 10 height 12
click at [230, 92] on span "Select an option" at bounding box center [233, 95] width 7 height 7
click at [230, 92] on input "Select an option" at bounding box center [233, 95] width 7 height 7
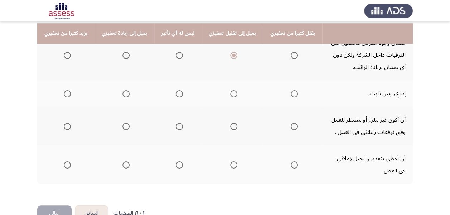
scroll to position [269, 0]
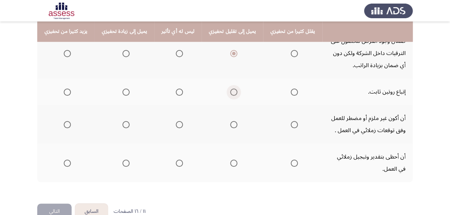
click at [230, 90] on span "Select an option" at bounding box center [233, 92] width 7 height 7
click at [230, 90] on input "Select an option" at bounding box center [233, 92] width 7 height 7
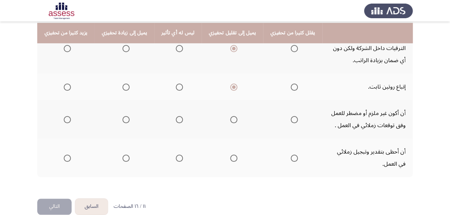
scroll to position [276, 0]
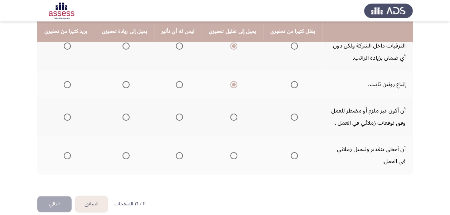
click at [176, 118] on span "Select an option" at bounding box center [179, 117] width 7 height 7
click at [176, 118] on input "Select an option" at bounding box center [179, 117] width 7 height 7
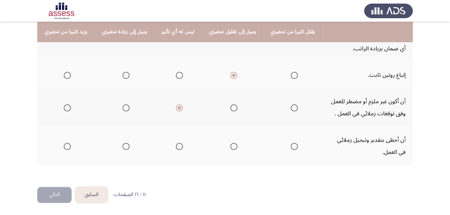
click at [173, 149] on label "Select an option" at bounding box center [178, 146] width 10 height 7
click at [176, 149] on input "Select an option" at bounding box center [179, 146] width 7 height 7
click at [48, 197] on button "التالي" at bounding box center [54, 195] width 34 height 16
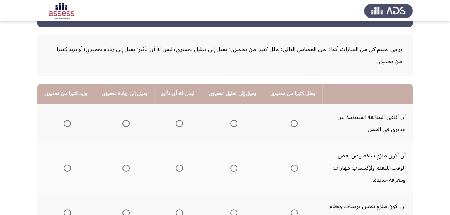
scroll to position [32, 0]
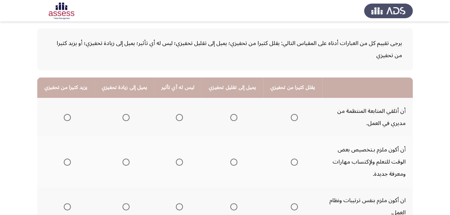
click at [230, 120] on span "Select an option" at bounding box center [233, 117] width 7 height 7
click at [230, 120] on input "Select an option" at bounding box center [233, 117] width 7 height 7
drag, startPoint x: 449, startPoint y: 95, endPoint x: 448, endPoint y: 104, distance: 9.7
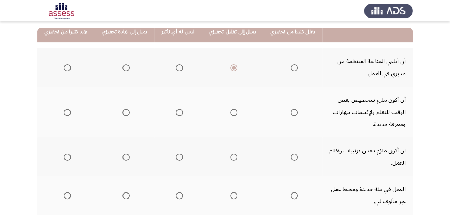
scroll to position [85, 0]
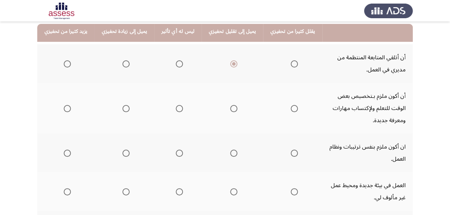
click at [123, 112] on mat-radio-group "Select an option" at bounding box center [124, 108] width 10 height 12
click at [125, 108] on span "Select an option" at bounding box center [125, 108] width 7 height 7
click at [125, 108] on input "Select an option" at bounding box center [125, 108] width 7 height 7
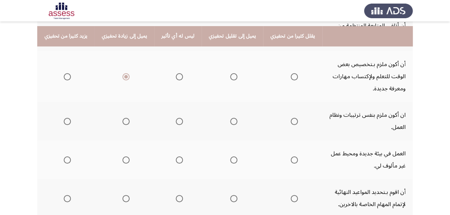
scroll to position [123, 0]
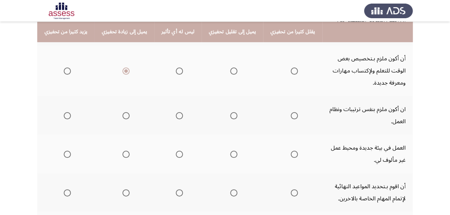
click at [230, 114] on span "Select an option" at bounding box center [233, 115] width 7 height 7
click at [230, 114] on input "Select an option" at bounding box center [233, 115] width 7 height 7
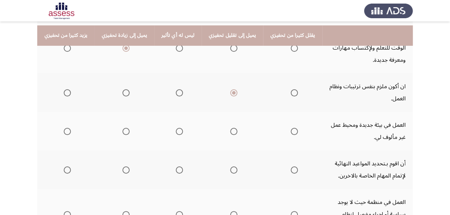
scroll to position [149, 0]
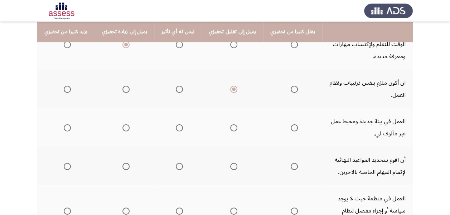
click at [176, 130] on span "Select an option" at bounding box center [179, 127] width 7 height 7
click at [176, 130] on input "Select an option" at bounding box center [179, 127] width 7 height 7
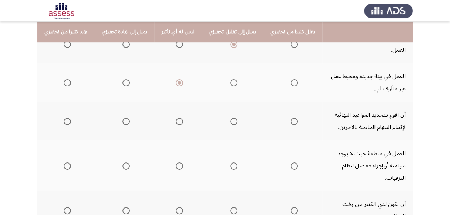
scroll to position [195, 0]
click at [67, 122] on span "Select an option" at bounding box center [67, 120] width 7 height 7
click at [67, 122] on input "Select an option" at bounding box center [67, 120] width 7 height 7
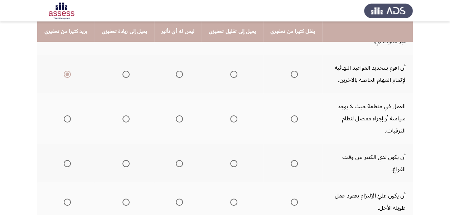
scroll to position [243, 0]
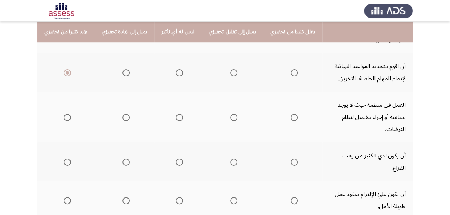
click at [290, 120] on span "Select an option" at bounding box center [293, 117] width 7 height 7
click at [290, 120] on input "Select an option" at bounding box center [293, 117] width 7 height 7
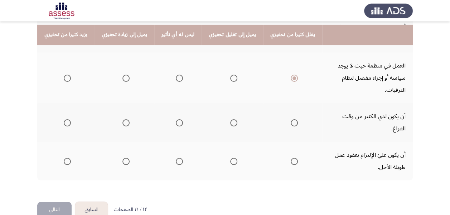
scroll to position [285, 0]
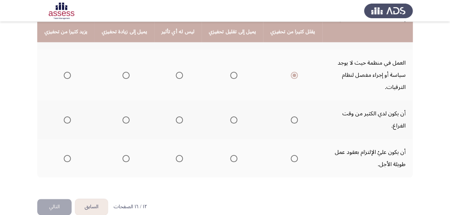
click at [290, 117] on span "Select an option" at bounding box center [293, 120] width 7 height 7
click at [290, 117] on input "Select an option" at bounding box center [293, 120] width 7 height 7
click at [290, 155] on span "Select an option" at bounding box center [293, 158] width 7 height 7
click at [290, 155] on input "Select an option" at bounding box center [293, 158] width 7 height 7
click at [57, 199] on button "التالي" at bounding box center [54, 207] width 34 height 16
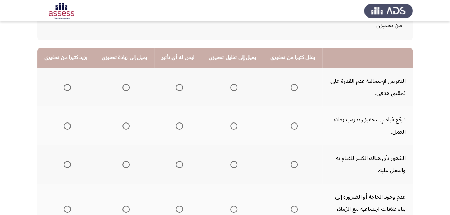
scroll to position [63, 0]
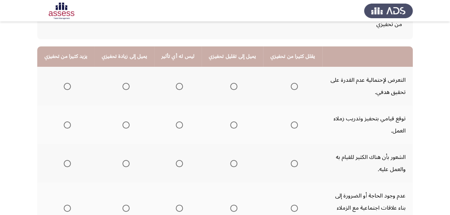
click at [290, 87] on span "Select an option" at bounding box center [293, 86] width 7 height 7
click at [290, 87] on input "Select an option" at bounding box center [293, 86] width 7 height 7
click at [126, 86] on span "Select an option" at bounding box center [125, 86] width 7 height 7
click at [126, 86] on input "Select an option" at bounding box center [125, 86] width 7 height 7
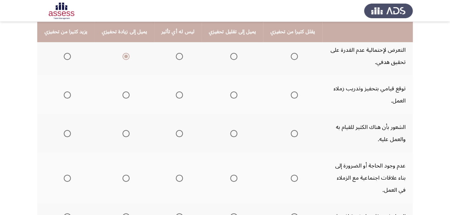
scroll to position [107, 0]
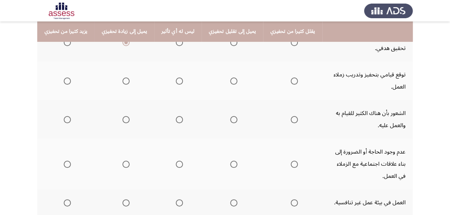
click at [123, 82] on span "Select an option" at bounding box center [125, 81] width 7 height 7
click at [123, 82] on input "Select an option" at bounding box center [125, 81] width 7 height 7
drag, startPoint x: 446, startPoint y: 101, endPoint x: 448, endPoint y: 108, distance: 7.6
click at [448, 108] on app-assessment-container "السابق ASSESS Motivation Assessment التالي يرجى تقييم كل من العبارات أدناه على …" at bounding box center [225, 150] width 450 height 456
click at [65, 122] on span "Select an option" at bounding box center [67, 119] width 7 height 7
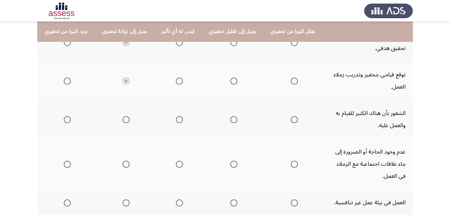
click at [65, 122] on input "Select an option" at bounding box center [67, 119] width 7 height 7
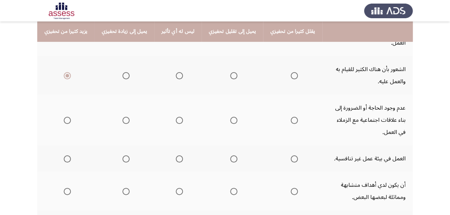
scroll to position [152, 0]
click at [176, 123] on span "Select an option" at bounding box center [179, 119] width 7 height 7
click at [176, 123] on input "Select an option" at bounding box center [179, 119] width 7 height 7
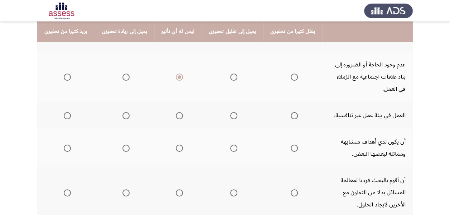
scroll to position [197, 0]
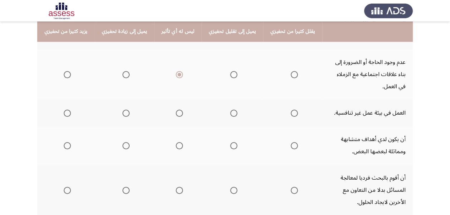
click at [230, 114] on span "Select an option" at bounding box center [233, 113] width 7 height 7
click at [230, 114] on input "Select an option" at bounding box center [233, 113] width 7 height 7
drag, startPoint x: 450, startPoint y: 134, endPoint x: 451, endPoint y: 144, distance: 10.8
click at [450, 144] on html "السابق ASSESS Motivation Assessment التالي يرجى تقييم كل من العبارات أدناه على …" at bounding box center [225, 59] width 450 height 513
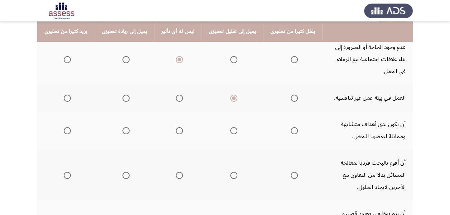
scroll to position [221, 0]
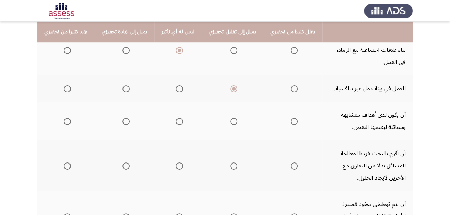
click at [230, 119] on span "Select an option" at bounding box center [233, 121] width 7 height 7
click at [230, 119] on input "Select an option" at bounding box center [233, 121] width 7 height 7
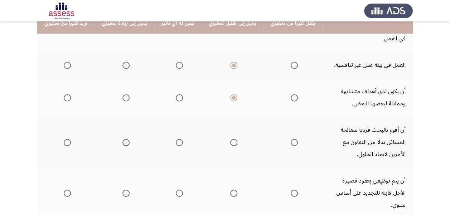
scroll to position [245, 0]
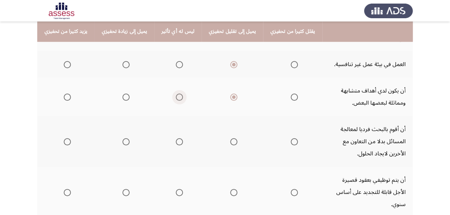
click at [176, 96] on span "Select an option" at bounding box center [179, 97] width 7 height 7
click at [176, 96] on input "Select an option" at bounding box center [179, 97] width 7 height 7
click at [179, 144] on th at bounding box center [177, 141] width 47 height 51
click at [176, 143] on span "Select an option" at bounding box center [179, 141] width 7 height 7
click at [176, 143] on input "Select an option" at bounding box center [179, 141] width 7 height 7
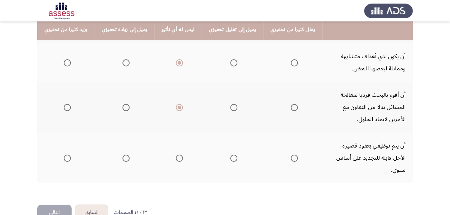
scroll to position [279, 0]
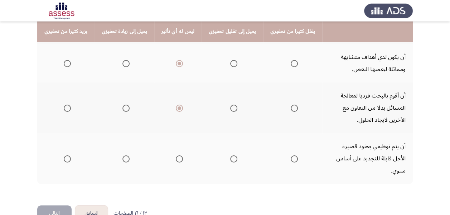
click at [233, 151] on th at bounding box center [232, 158] width 62 height 51
click at [176, 156] on span "Select an option" at bounding box center [179, 159] width 7 height 7
click at [176, 156] on input "Select an option" at bounding box center [179, 159] width 7 height 7
click at [230, 156] on span "Select an option" at bounding box center [233, 159] width 7 height 7
click at [230, 156] on input "Select an option" at bounding box center [233, 159] width 7 height 7
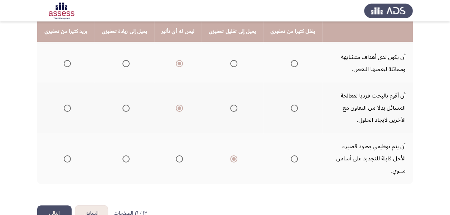
click at [55, 206] on button "التالي" at bounding box center [54, 214] width 34 height 16
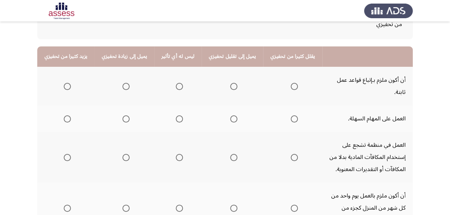
scroll to position [65, 0]
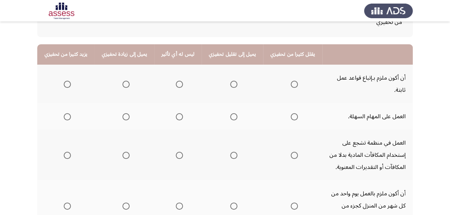
click at [230, 81] on span "Select an option" at bounding box center [233, 84] width 7 height 7
click at [230, 81] on input "Select an option" at bounding box center [233, 84] width 7 height 7
click at [290, 113] on span "Select an option" at bounding box center [293, 116] width 7 height 7
click at [290, 113] on input "Select an option" at bounding box center [293, 116] width 7 height 7
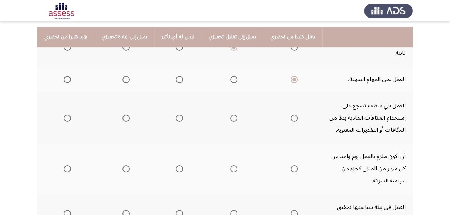
scroll to position [107, 0]
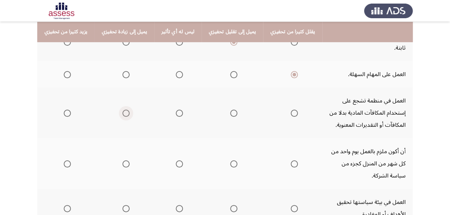
click at [119, 110] on label "Select an option" at bounding box center [124, 113] width 10 height 7
click at [122, 110] on input "Select an option" at bounding box center [125, 113] width 7 height 7
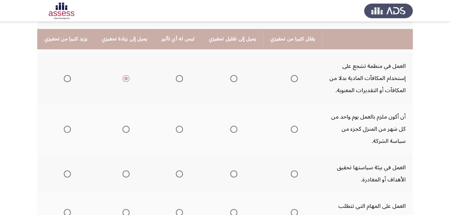
scroll to position [149, 0]
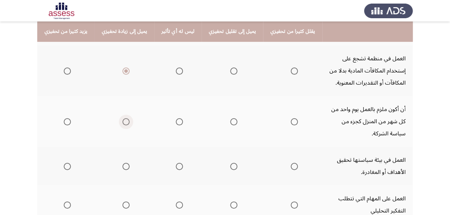
click at [126, 118] on span "Select an option" at bounding box center [125, 121] width 7 height 7
click at [126, 118] on input "Select an option" at bounding box center [125, 121] width 7 height 7
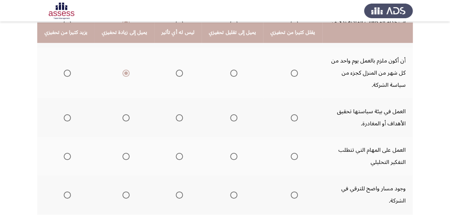
scroll to position [199, 0]
click at [126, 114] on span "Select an option" at bounding box center [125, 117] width 7 height 7
click at [126, 114] on input "Select an option" at bounding box center [125, 117] width 7 height 7
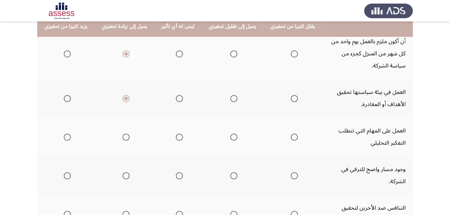
scroll to position [218, 0]
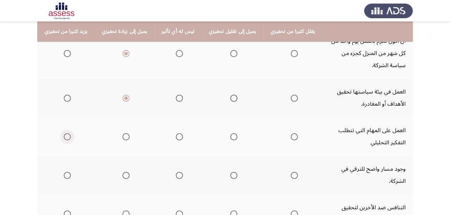
click at [62, 133] on label "Select an option" at bounding box center [66, 136] width 10 height 7
click at [64, 133] on input "Select an option" at bounding box center [67, 136] width 7 height 7
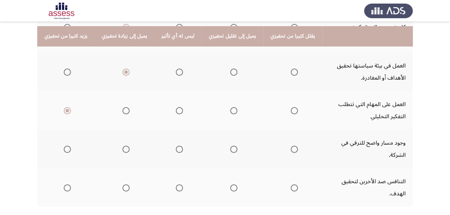
scroll to position [249, 0]
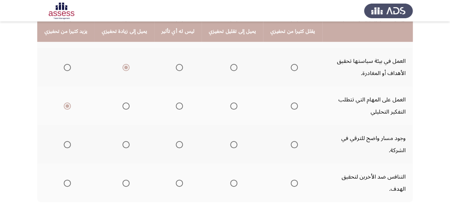
click at [69, 141] on span "Select an option" at bounding box center [67, 144] width 7 height 7
click at [69, 141] on input "Select an option" at bounding box center [67, 144] width 7 height 7
click at [62, 177] on mat-radio-group "Select an option" at bounding box center [66, 183] width 10 height 12
click at [64, 180] on span "Select an option" at bounding box center [67, 183] width 7 height 7
click at [64, 180] on input "Select an option" at bounding box center [67, 183] width 7 height 7
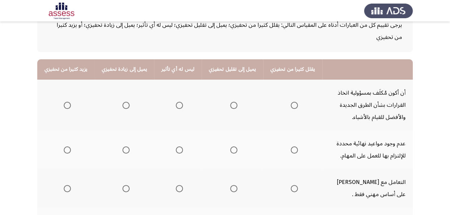
scroll to position [55, 0]
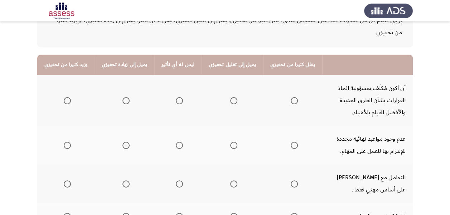
click at [67, 99] on span "Select an option" at bounding box center [67, 100] width 7 height 7
click at [67, 99] on input "Select an option" at bounding box center [67, 100] width 7 height 7
click at [230, 148] on span "Select an option" at bounding box center [233, 145] width 7 height 7
click at [230, 148] on input "Select an option" at bounding box center [233, 145] width 7 height 7
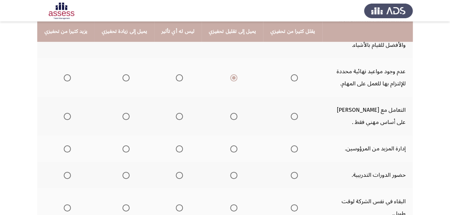
scroll to position [123, 0]
click at [179, 118] on span "Select an option" at bounding box center [179, 116] width 7 height 7
click at [179, 118] on input "Select an option" at bounding box center [179, 116] width 7 height 7
drag, startPoint x: 449, startPoint y: 89, endPoint x: 448, endPoint y: 100, distance: 11.5
click at [448, 100] on app-assessment-container "السابق ASSESS Motivation Assessment التالي يرجى تقييم كل من العبارات أدناه على …" at bounding box center [225, 109] width 450 height 407
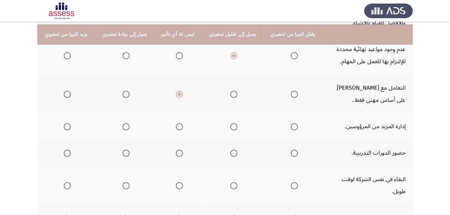
scroll to position [153, 0]
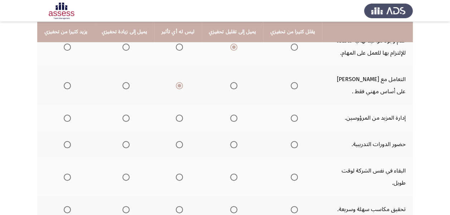
click at [64, 117] on span "Select an option" at bounding box center [67, 118] width 7 height 7
click at [64, 117] on input "Select an option" at bounding box center [67, 118] width 7 height 7
click at [68, 145] on span "Select an option" at bounding box center [67, 144] width 7 height 7
click at [68, 145] on input "Select an option" at bounding box center [67, 144] width 7 height 7
drag, startPoint x: 418, startPoint y: 138, endPoint x: 418, endPoint y: 151, distance: 12.9
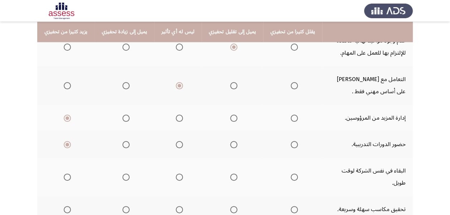
click at [418, 151] on app-assessment-container "السابق ASSESS Motivation Assessment التالي يرجى تقييم كل من العبارات أدناه على …" at bounding box center [225, 79] width 450 height 407
click at [176, 174] on span "Select an option" at bounding box center [179, 177] width 7 height 7
click at [176, 174] on input "Select an option" at bounding box center [179, 177] width 7 height 7
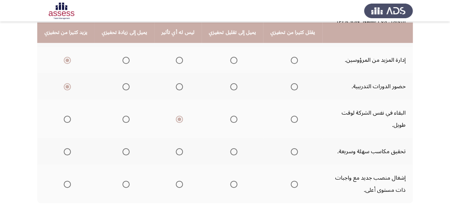
scroll to position [212, 0]
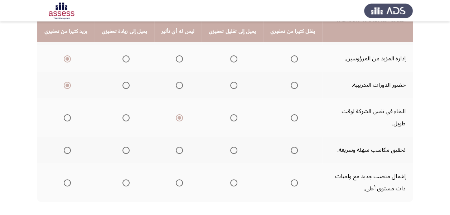
click at [177, 147] on span "Select an option" at bounding box center [179, 150] width 7 height 7
click at [177, 147] on input "Select an option" at bounding box center [179, 150] width 7 height 7
click at [67, 177] on mat-radio-group "Select an option" at bounding box center [66, 183] width 10 height 12
click at [67, 180] on span "Select an option" at bounding box center [67, 183] width 7 height 7
click at [67, 180] on input "Select an option" at bounding box center [67, 183] width 7 height 7
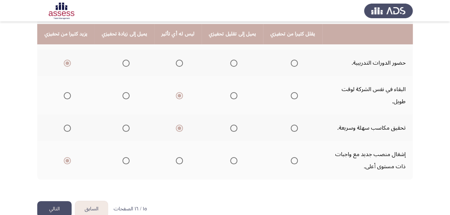
scroll to position [237, 0]
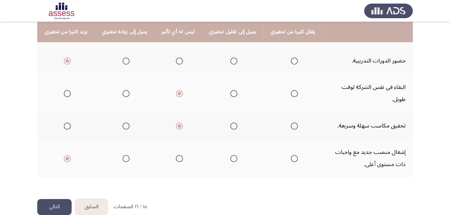
click at [125, 123] on span "Select an option" at bounding box center [125, 126] width 7 height 7
click at [125, 123] on input "Select an option" at bounding box center [125, 126] width 7 height 7
click at [57, 199] on button "التالي" at bounding box center [54, 207] width 34 height 16
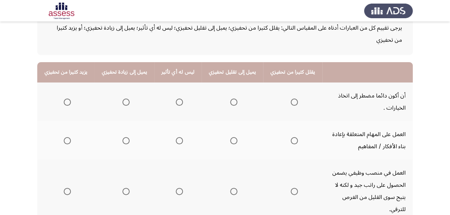
scroll to position [67, 0]
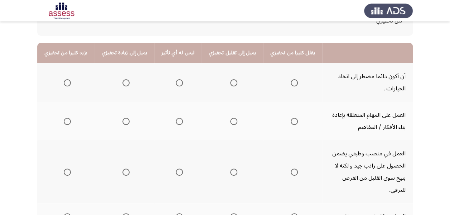
click at [127, 83] on th at bounding box center [124, 82] width 60 height 39
click at [124, 79] on span "Select an option" at bounding box center [125, 82] width 7 height 7
click at [124, 79] on input "Select an option" at bounding box center [125, 82] width 7 height 7
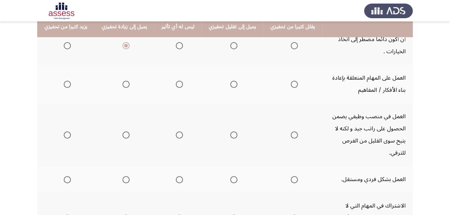
scroll to position [108, 0]
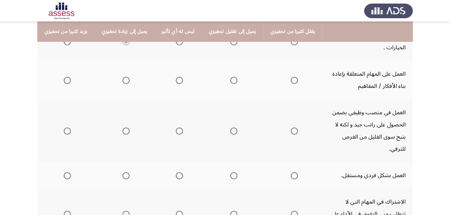
click at [68, 81] on span "Select an option" at bounding box center [67, 80] width 7 height 7
click at [68, 81] on input "Select an option" at bounding box center [67, 80] width 7 height 7
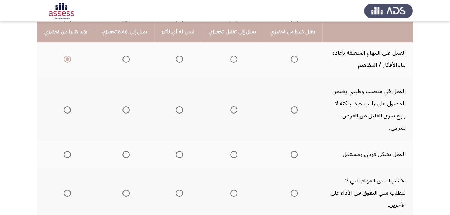
scroll to position [131, 0]
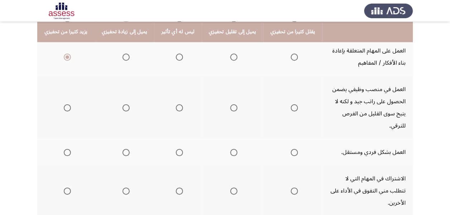
click at [230, 104] on span "Select an option" at bounding box center [233, 107] width 7 height 7
click at [230, 104] on input "Select an option" at bounding box center [233, 107] width 7 height 7
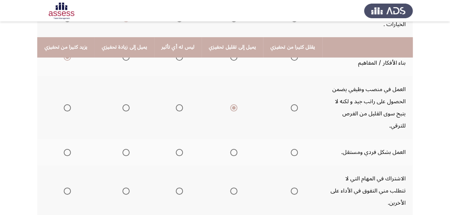
scroll to position [148, 0]
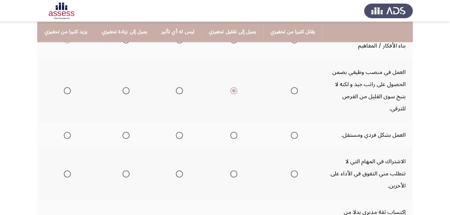
click at [230, 132] on span "Select an option" at bounding box center [233, 135] width 7 height 7
click at [230, 132] on input "Select an option" at bounding box center [233, 135] width 7 height 7
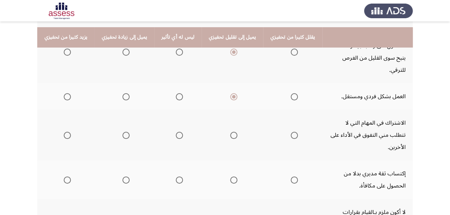
scroll to position [192, 0]
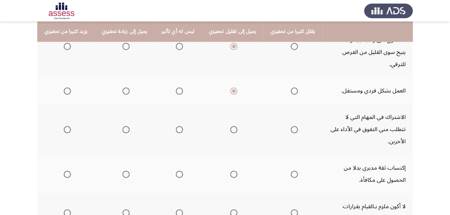
click at [290, 126] on span "Select an option" at bounding box center [293, 129] width 7 height 7
click at [290, 126] on input "Select an option" at bounding box center [293, 129] width 7 height 7
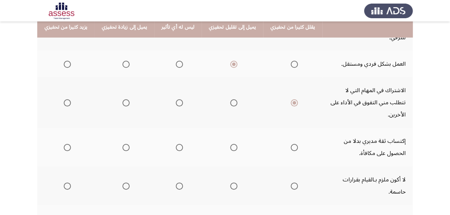
scroll to position [222, 0]
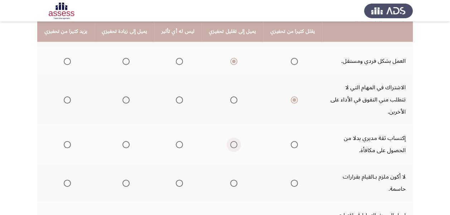
click at [230, 141] on span "Select an option" at bounding box center [233, 144] width 7 height 7
click at [230, 141] on input "Select an option" at bounding box center [233, 144] width 7 height 7
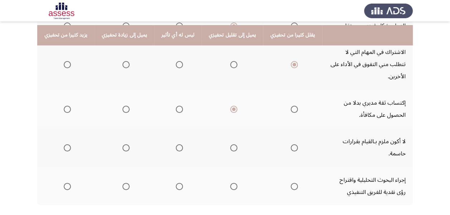
scroll to position [261, 0]
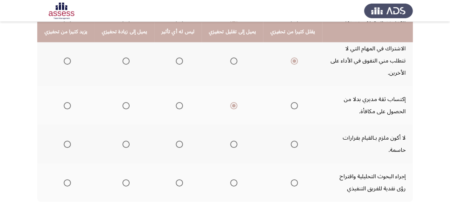
click at [230, 141] on span "Select an option" at bounding box center [233, 144] width 7 height 7
click at [230, 141] on input "Select an option" at bounding box center [233, 144] width 7 height 7
click at [290, 141] on span "Select an option" at bounding box center [293, 144] width 7 height 7
click at [290, 141] on input "Select an option" at bounding box center [293, 144] width 7 height 7
click at [66, 180] on span "Select an option" at bounding box center [67, 183] width 7 height 7
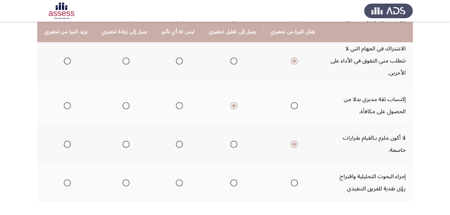
click at [66, 180] on input "Select an option" at bounding box center [67, 183] width 7 height 7
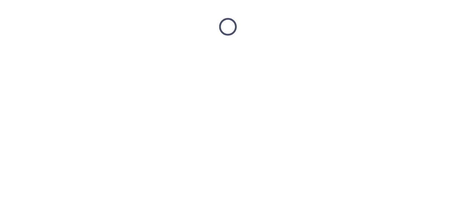
scroll to position [0, 0]
